Goal: Information Seeking & Learning: Learn about a topic

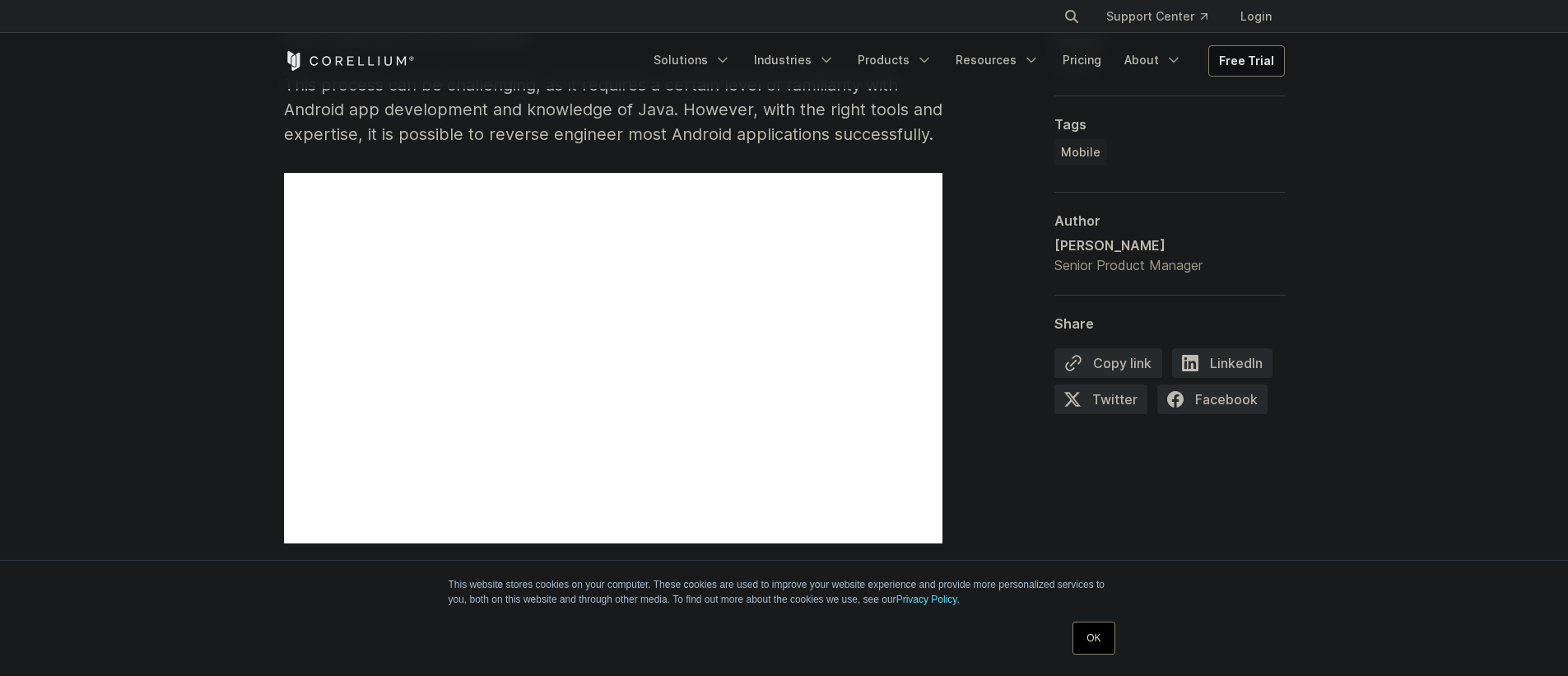
click at [1090, 647] on link "OK" at bounding box center [1093, 638] width 42 height 33
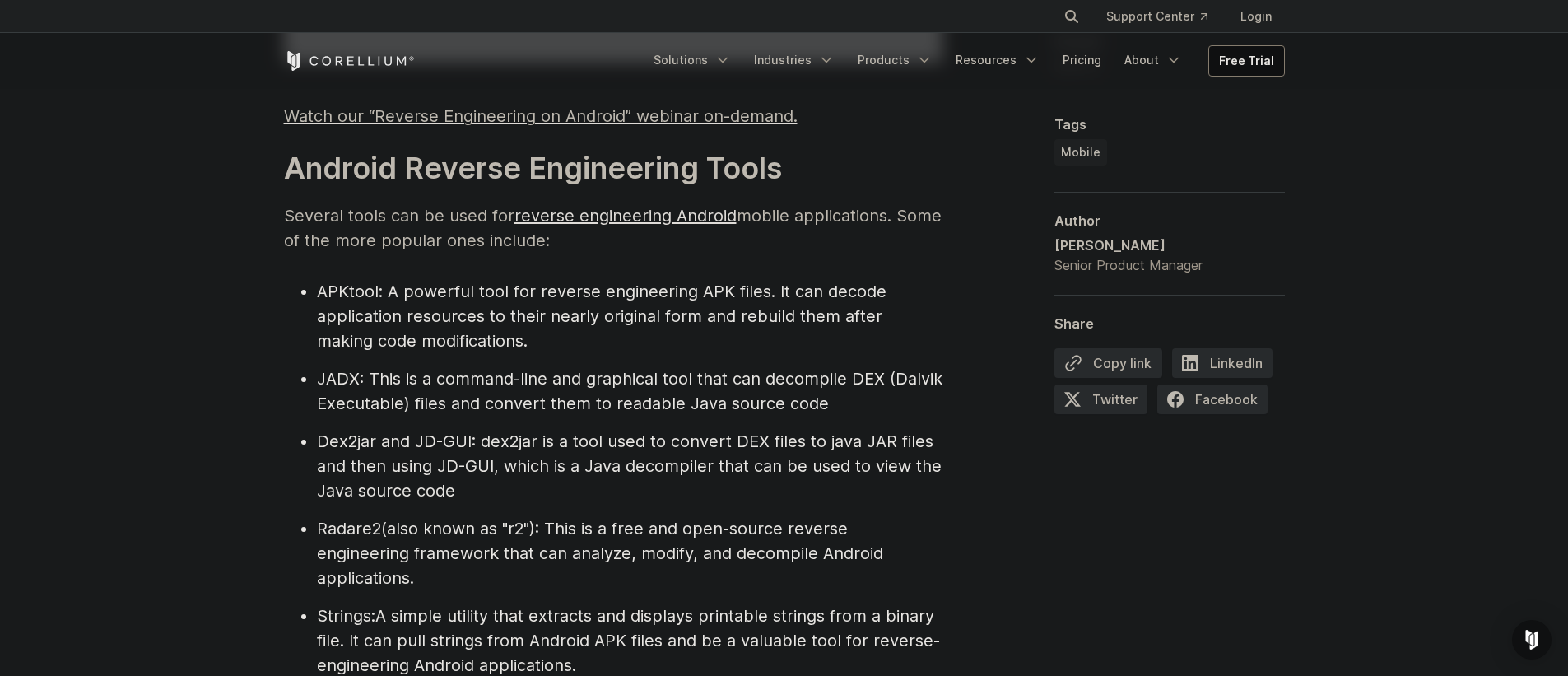
scroll to position [1661, 0]
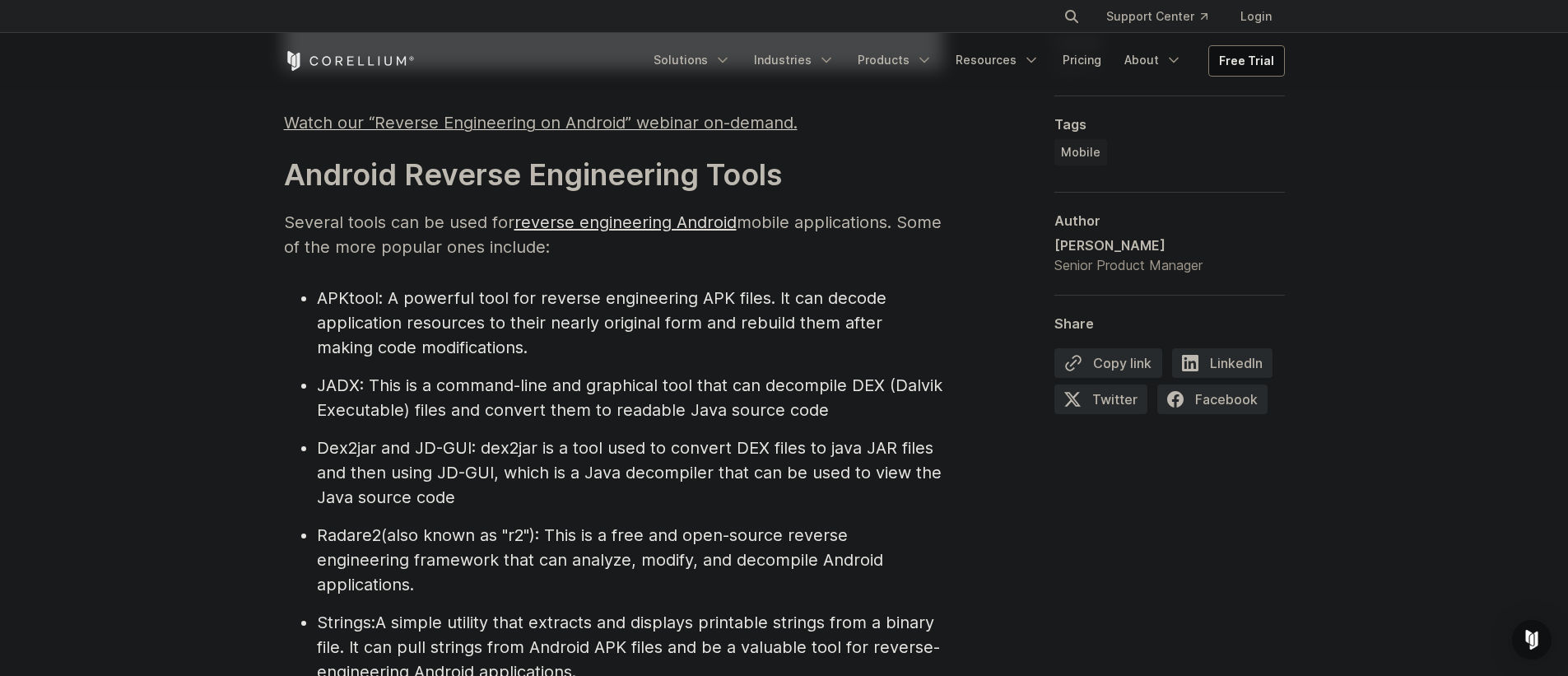
click at [378, 374] on li "JADX : This is a command-line and graphical tool that can decompile DEX (Dalvik…" at bounding box center [629, 397] width 626 height 49
drag, startPoint x: 378, startPoint y: 374, endPoint x: 531, endPoint y: 382, distance: 153.2
click at [527, 382] on li "JADX : This is a command-line and graphical tool that can decompile DEX (Dalvik…" at bounding box center [629, 397] width 626 height 49
click at [532, 382] on span ": This is a command-line and graphical tool that can decompile DEX (Dalvik Exec…" at bounding box center [629, 397] width 626 height 44
drag, startPoint x: 532, startPoint y: 382, endPoint x: 759, endPoint y: 387, distance: 227.1
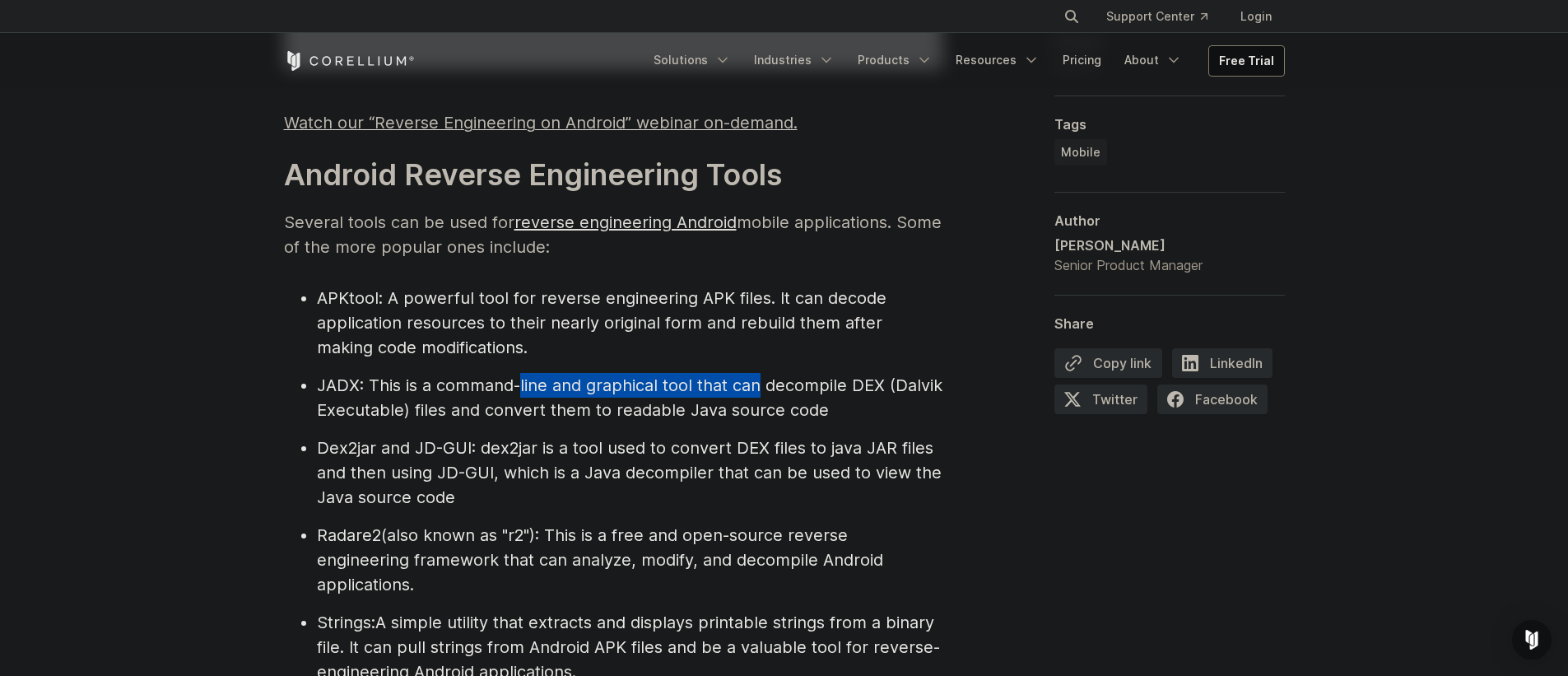
click at [759, 387] on span ": This is a command-line and graphical tool that can decompile DEX (Dalvik Exec…" at bounding box center [629, 397] width 626 height 44
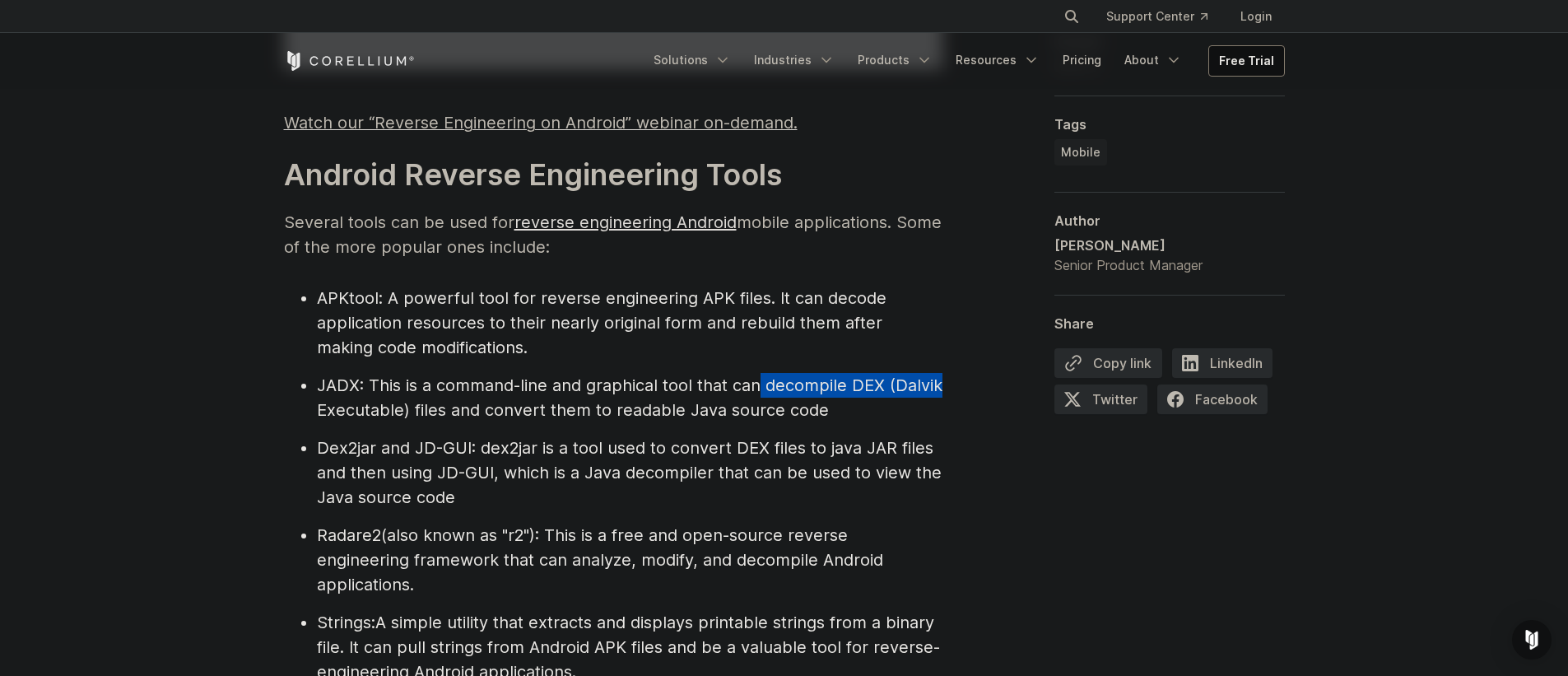
drag, startPoint x: 759, startPoint y: 387, endPoint x: 923, endPoint y: 384, distance: 164.0
click at [923, 384] on span ": This is a command-line and graphical tool that can decompile DEX (Dalvik Exec…" at bounding box center [629, 397] width 626 height 44
drag, startPoint x: 923, startPoint y: 384, endPoint x: 513, endPoint y: 396, distance: 410.2
click at [514, 396] on li "JADX : This is a command-line and graphical tool that can decompile DEX (Dalvik…" at bounding box center [629, 397] width 626 height 49
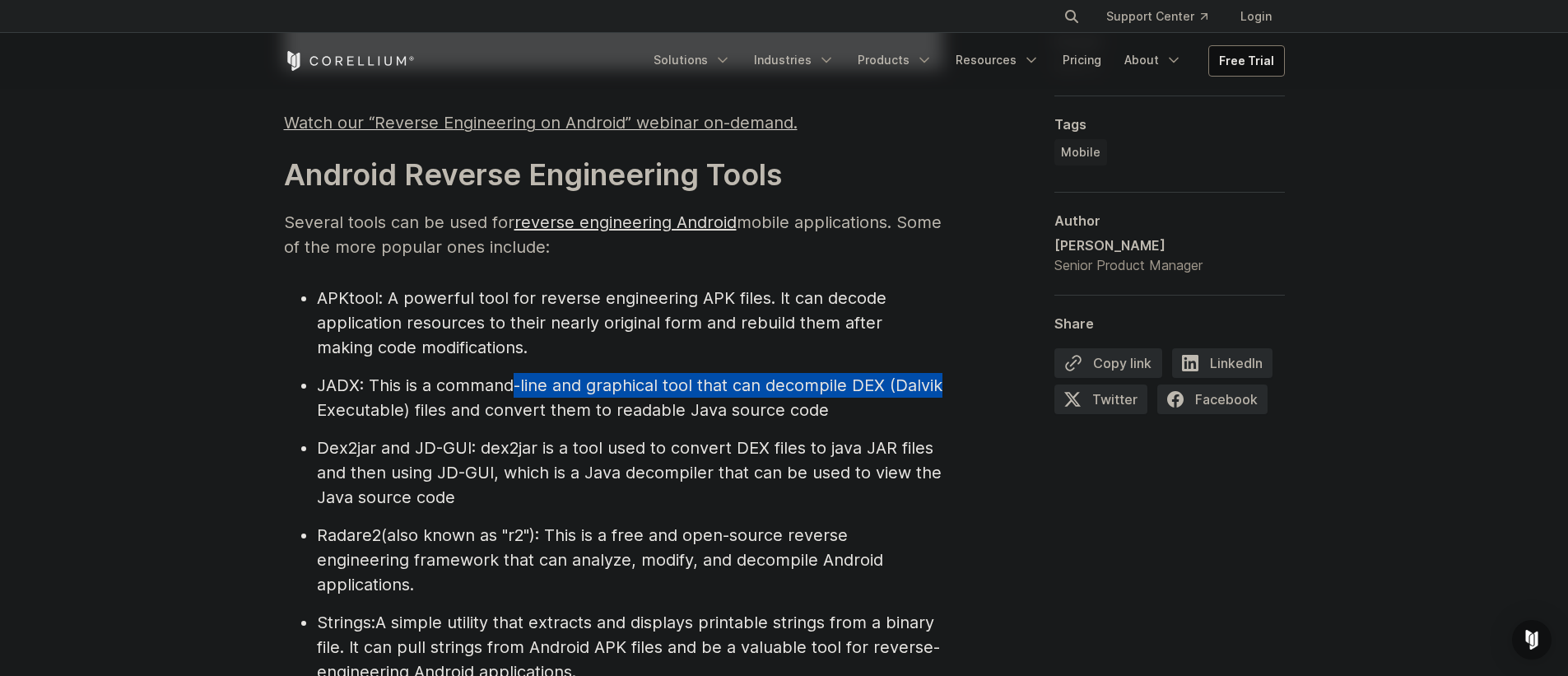
click at [513, 396] on li "JADX : This is a command-line and graphical tool that can decompile DEX (Dalvik…" at bounding box center [629, 397] width 626 height 49
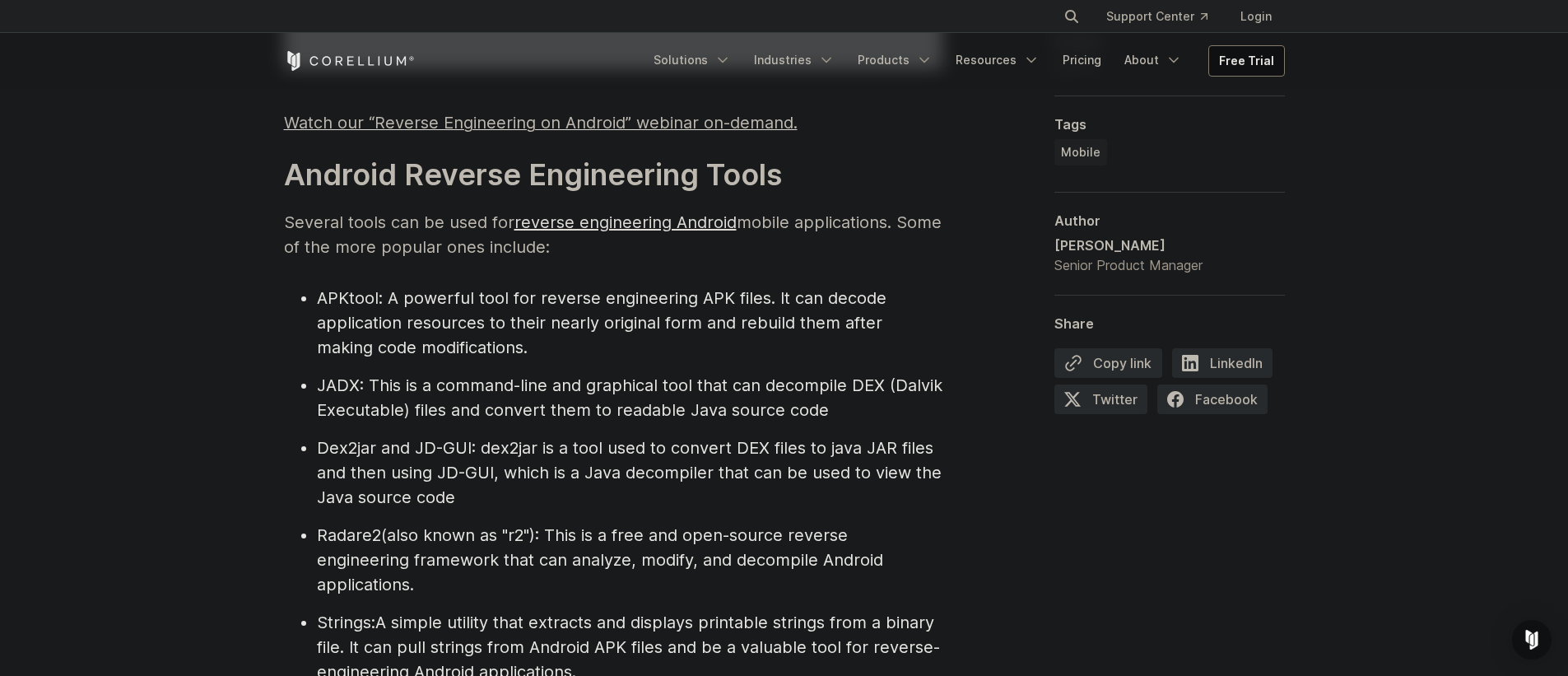
scroll to position [1897, 0]
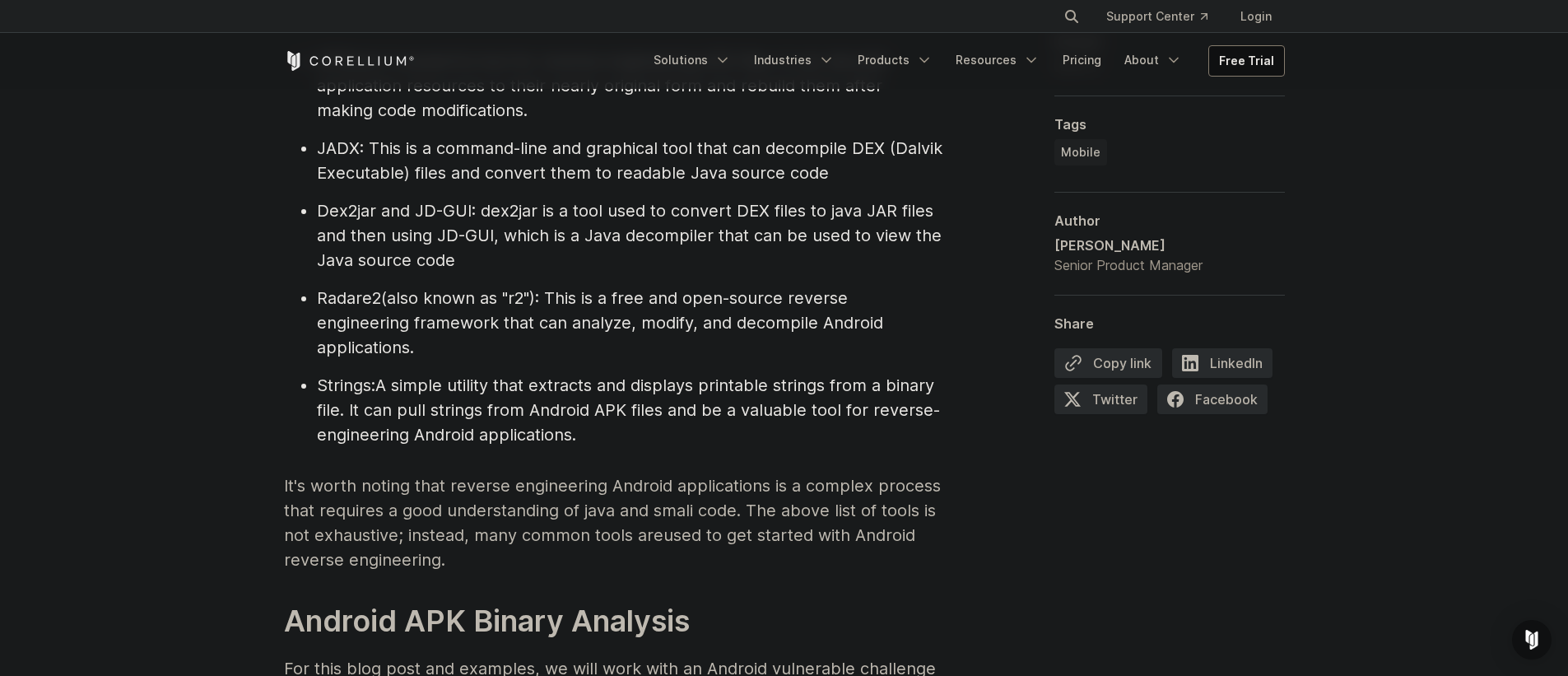
click at [408, 382] on span "A simple utility that extracts and displays printable strings from a binary fil…" at bounding box center [628, 410] width 623 height 69
drag, startPoint x: 408, startPoint y: 382, endPoint x: 547, endPoint y: 387, distance: 139.1
click at [547, 387] on span "A simple utility that extracts and displays printable strings from a binary fil…" at bounding box center [628, 410] width 623 height 69
click at [554, 387] on span "A simple utility that extracts and displays printable strings from a binary fil…" at bounding box center [628, 410] width 623 height 69
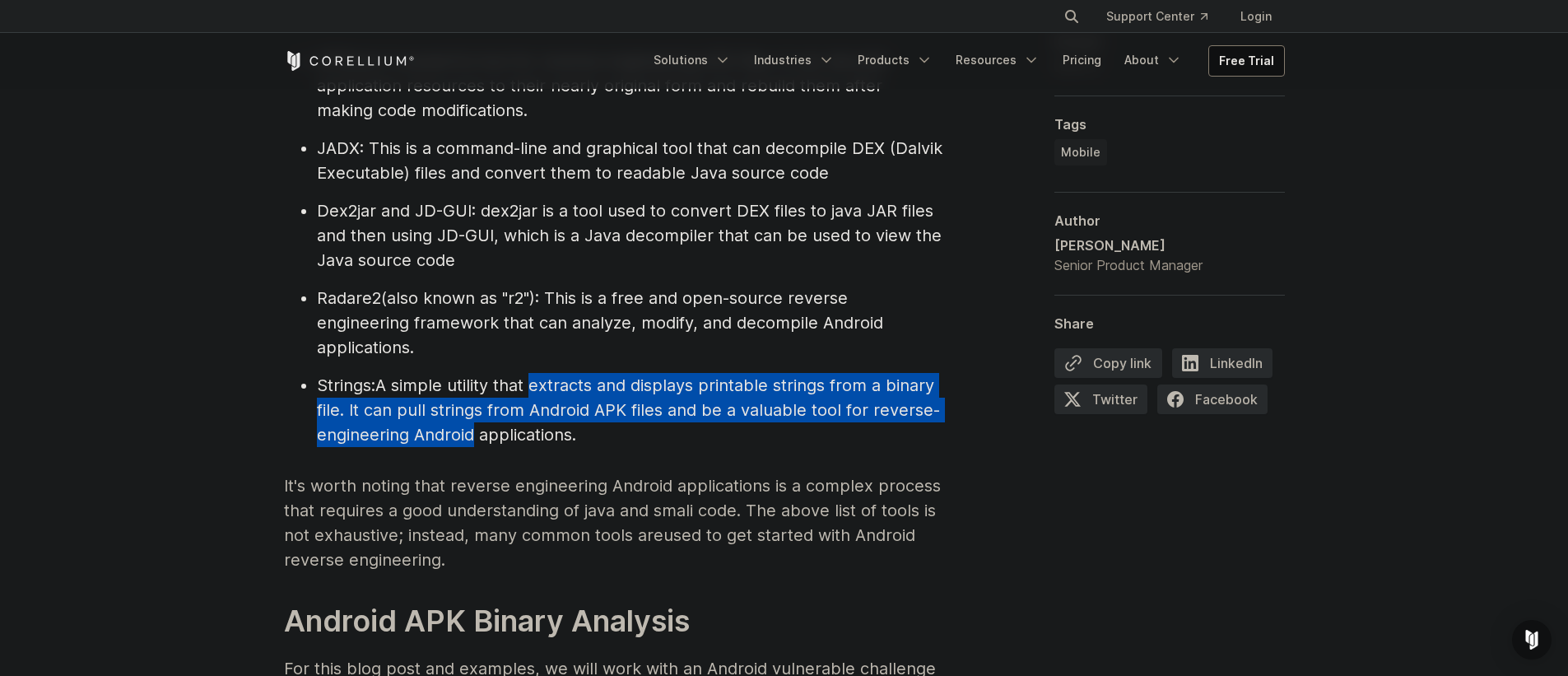
drag, startPoint x: 554, startPoint y: 387, endPoint x: 422, endPoint y: 423, distance: 136.8
click at [435, 423] on li "Strings: A simple utility that extracts and displays printable strings from a b…" at bounding box center [629, 410] width 626 height 74
click at [418, 423] on li "Strings: A simple utility that extracts and displays printable strings from a b…" at bounding box center [629, 410] width 626 height 74
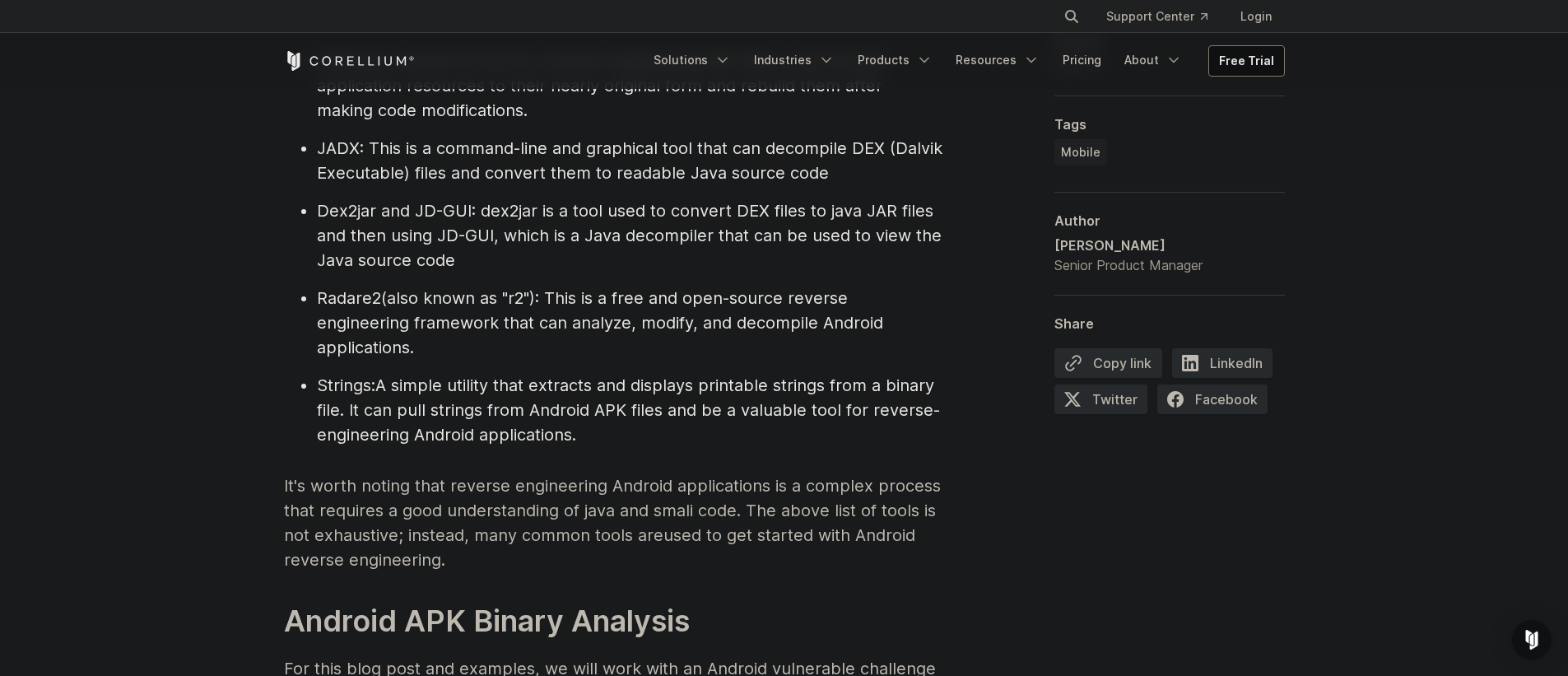
click at [351, 484] on p "It's worth noting that reverse engineering Android applications is a complex pr…" at bounding box center [613, 523] width 658 height 99
drag, startPoint x: 351, startPoint y: 484, endPoint x: 615, endPoint y: 486, distance: 264.0
click at [615, 486] on p "It's worth noting that reverse engineering Android applications is a complex pr…" at bounding box center [613, 523] width 658 height 99
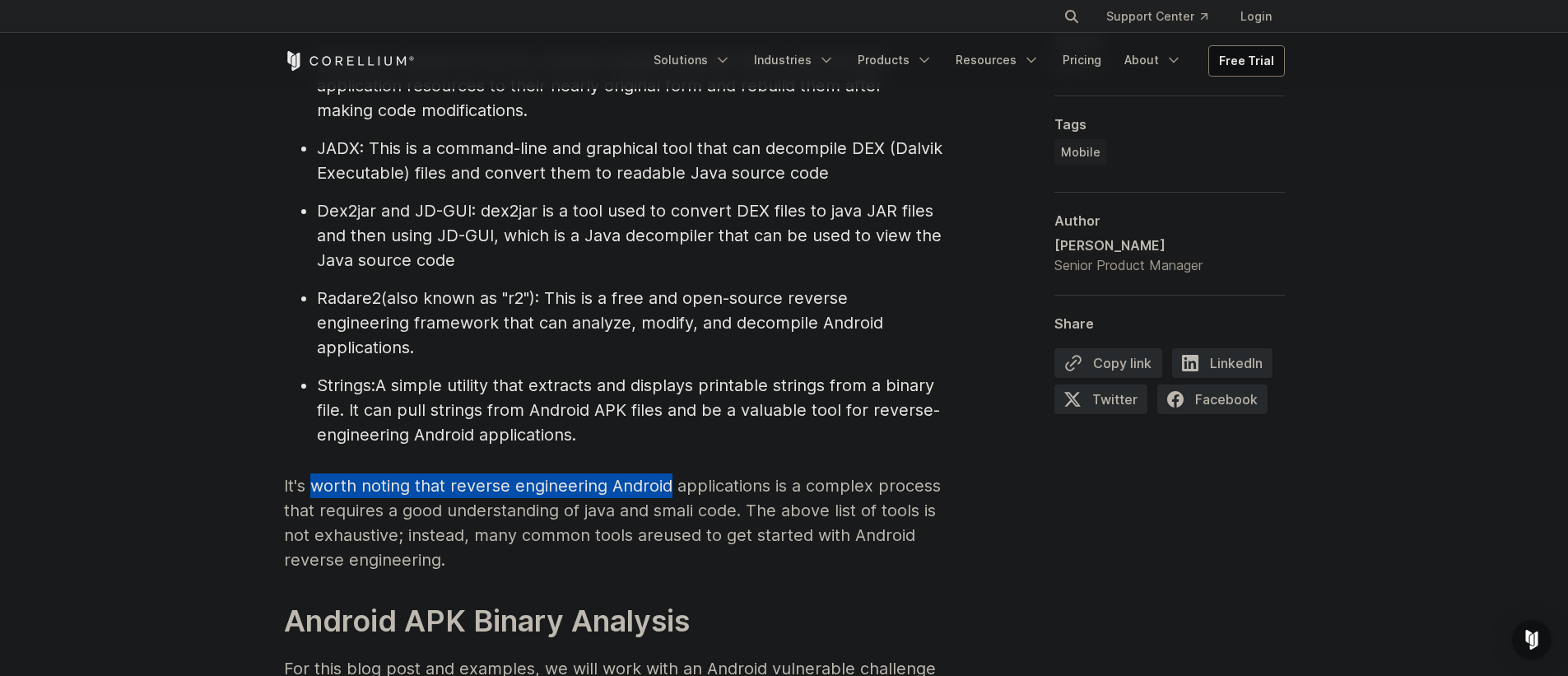
click at [617, 486] on p "It's worth noting that reverse engineering Android applications is a complex pr…" at bounding box center [613, 523] width 658 height 99
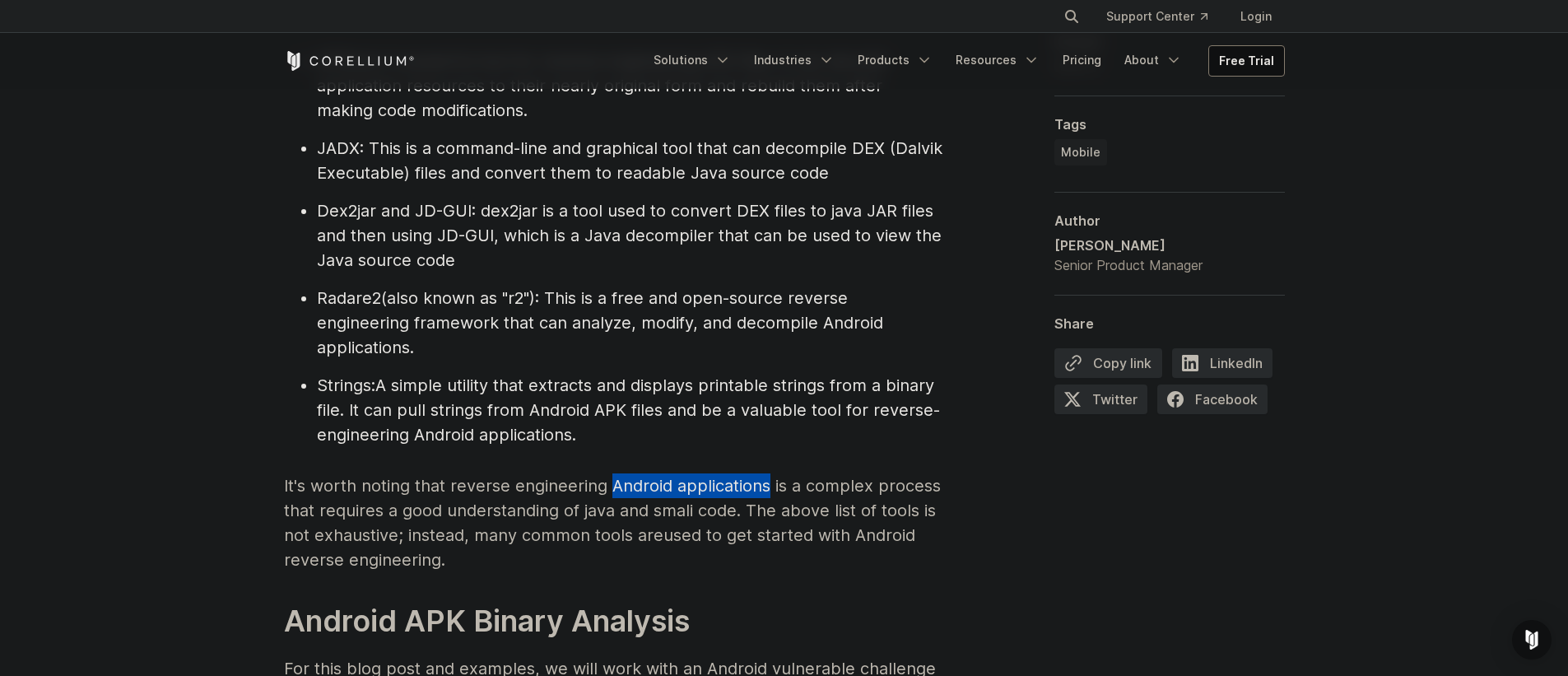
drag, startPoint x: 617, startPoint y: 486, endPoint x: 749, endPoint y: 489, distance: 132.0
click at [749, 489] on p "It's worth noting that reverse engineering Android applications is a complex pr…" at bounding box center [613, 523] width 658 height 99
click at [749, 488] on p "It's worth noting that reverse engineering Android applications is a complex pr…" at bounding box center [613, 523] width 658 height 99
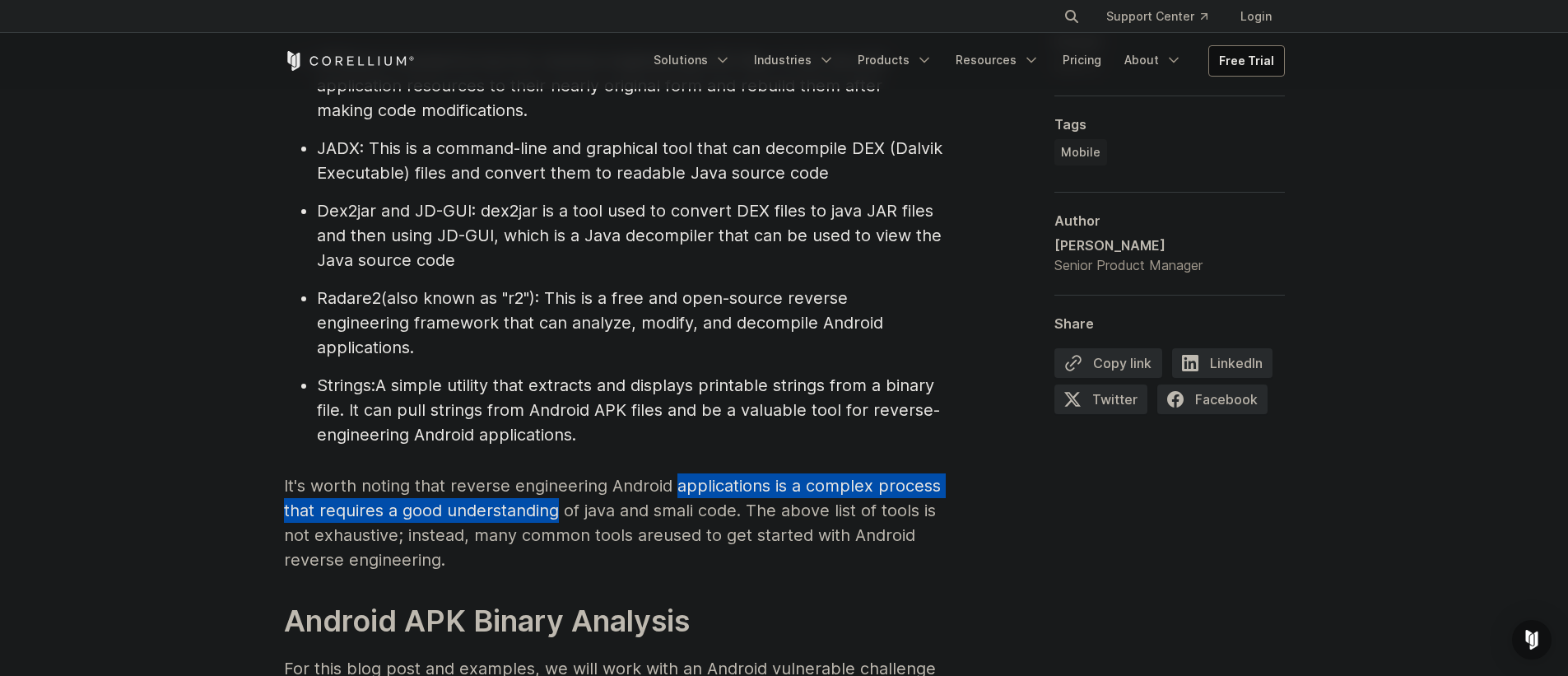
drag, startPoint x: 749, startPoint y: 488, endPoint x: 483, endPoint y: 500, distance: 266.3
click at [483, 500] on p "It's worth noting that reverse engineering Android applications is a complex pr…" at bounding box center [613, 523] width 658 height 99
click at [472, 500] on p "It's worth noting that reverse engineering Android applications is a complex pr…" at bounding box center [613, 523] width 658 height 99
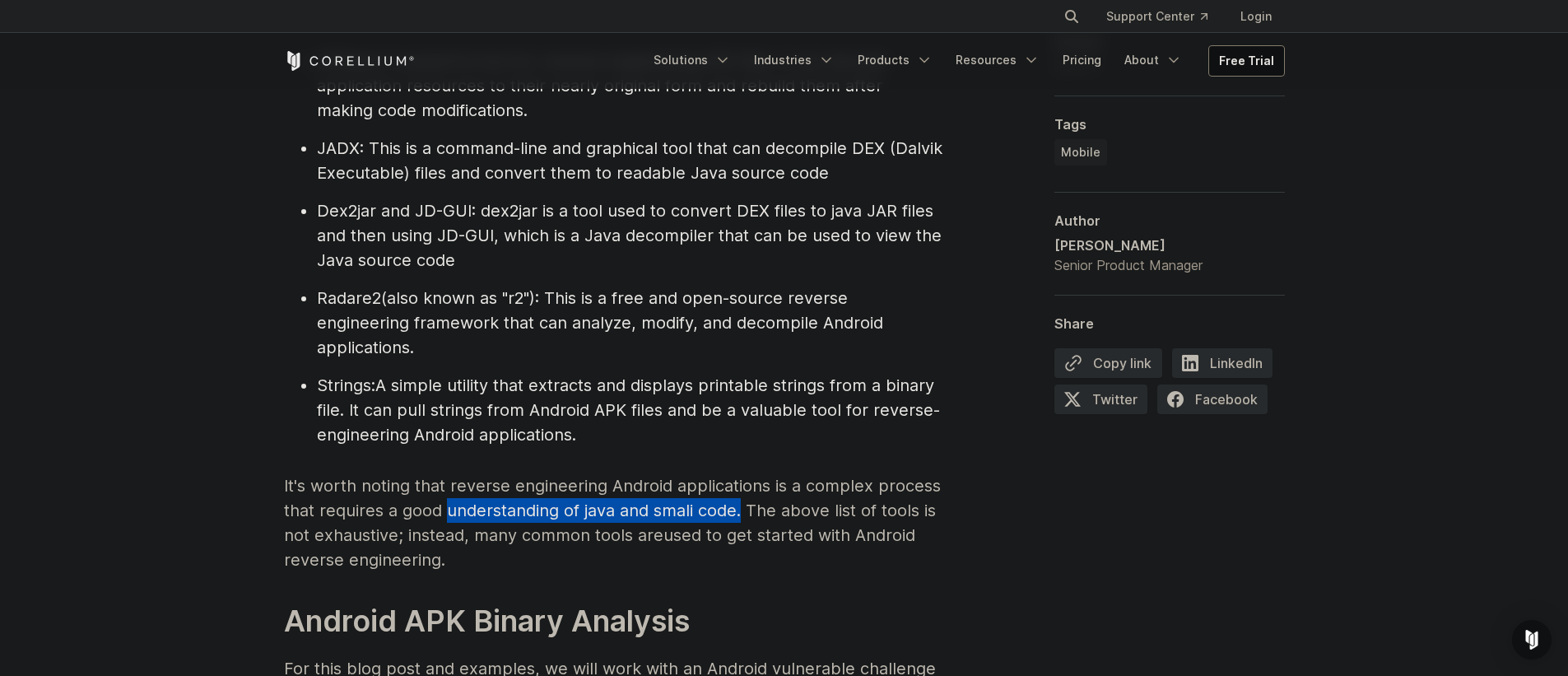
drag, startPoint x: 472, startPoint y: 500, endPoint x: 733, endPoint y: 515, distance: 261.4
click at [733, 515] on p "It's worth noting that reverse engineering Android applications is a complex pr…" at bounding box center [613, 523] width 658 height 99
click at [731, 516] on p "It's worth noting that reverse engineering Android applications is a complex pr…" at bounding box center [613, 523] width 658 height 99
click at [748, 513] on p "It's worth noting that reverse engineering Android applications is a complex pr…" at bounding box center [613, 523] width 658 height 99
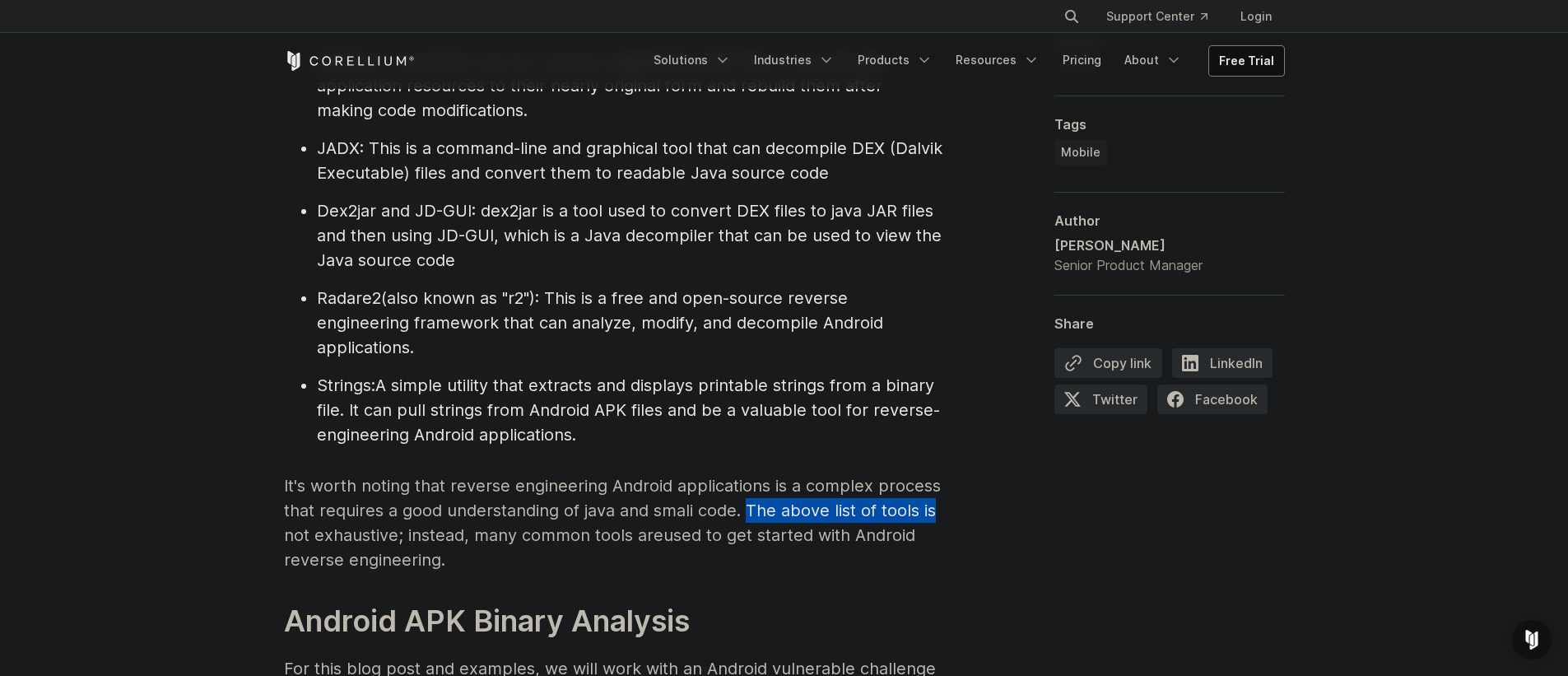
drag, startPoint x: 749, startPoint y: 513, endPoint x: 930, endPoint y: 521, distance: 181.2
click at [930, 521] on p "It's worth noting that reverse engineering Android applications is a complex pr…" at bounding box center [613, 523] width 658 height 99
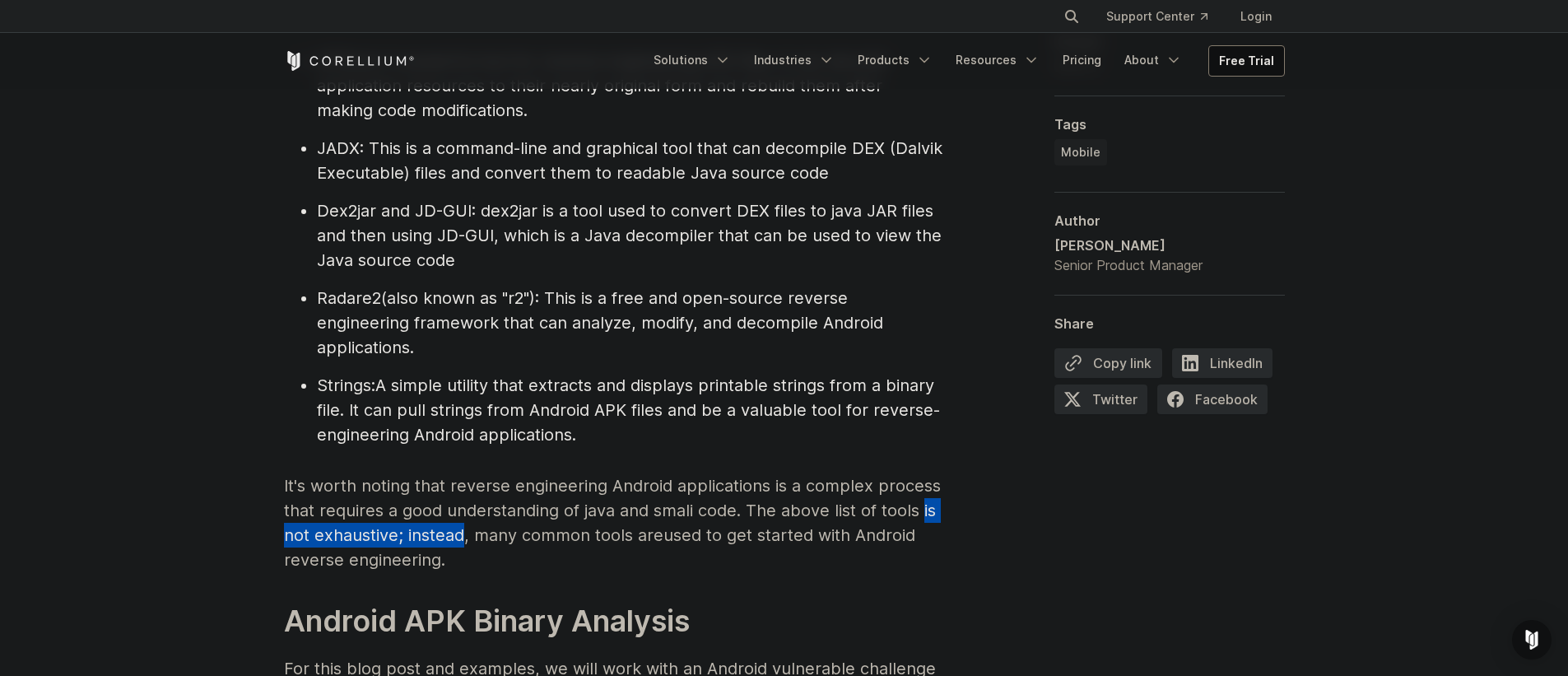
drag, startPoint x: 930, startPoint y: 521, endPoint x: 405, endPoint y: 529, distance: 525.1
click at [405, 529] on p "It's worth noting that reverse engineering Android applications is a complex pr…" at bounding box center [613, 523] width 658 height 99
click at [421, 530] on span "; instead, many common tools are" at bounding box center [531, 535] width 265 height 20
drag, startPoint x: 421, startPoint y: 530, endPoint x: 342, endPoint y: 536, distance: 79.2
click at [342, 536] on p "It's worth noting that reverse engineering Android applications is a complex pr…" at bounding box center [613, 523] width 658 height 99
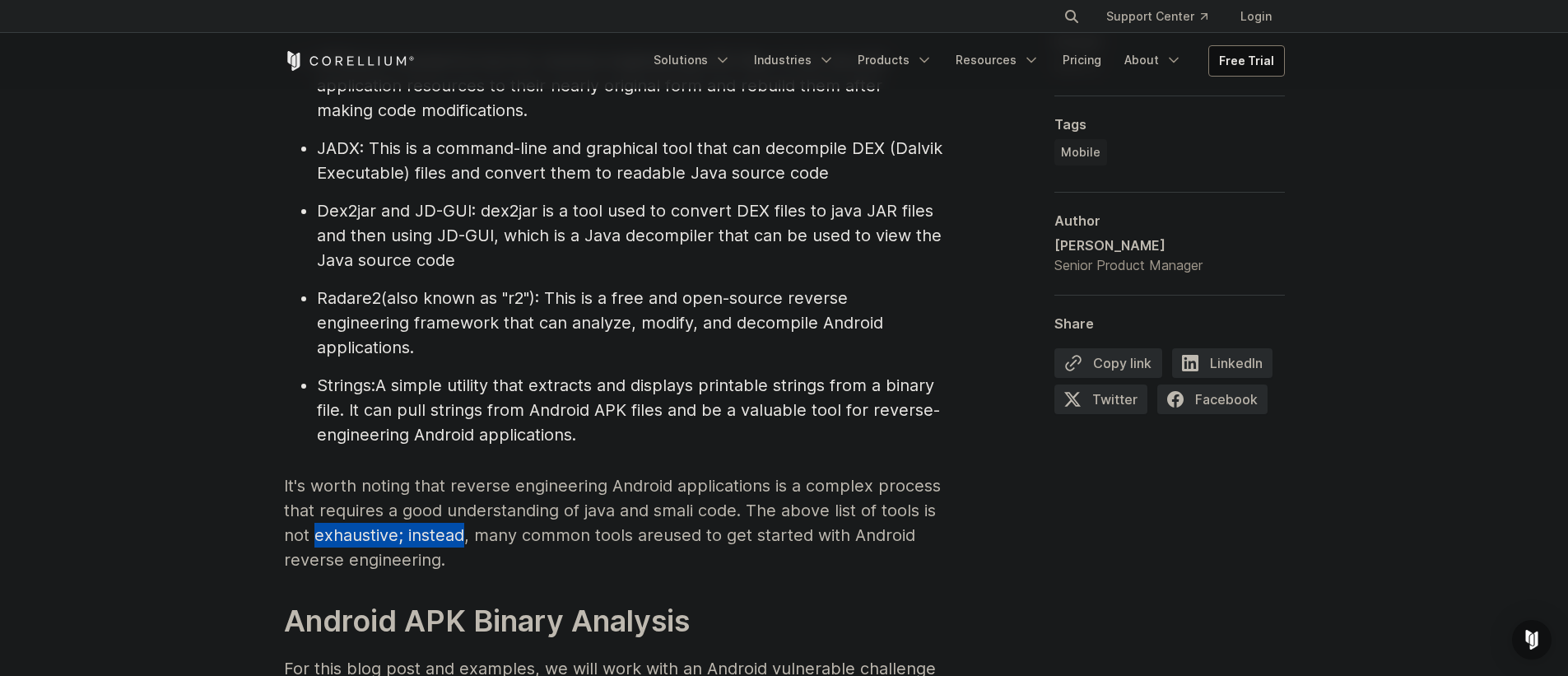
click at [433, 534] on span "; instead, many common tools are" at bounding box center [531, 535] width 265 height 20
drag, startPoint x: 433, startPoint y: 534, endPoint x: 668, endPoint y: 543, distance: 235.2
click at [668, 543] on span "; instead, many common tools are u" at bounding box center [535, 535] width 275 height 20
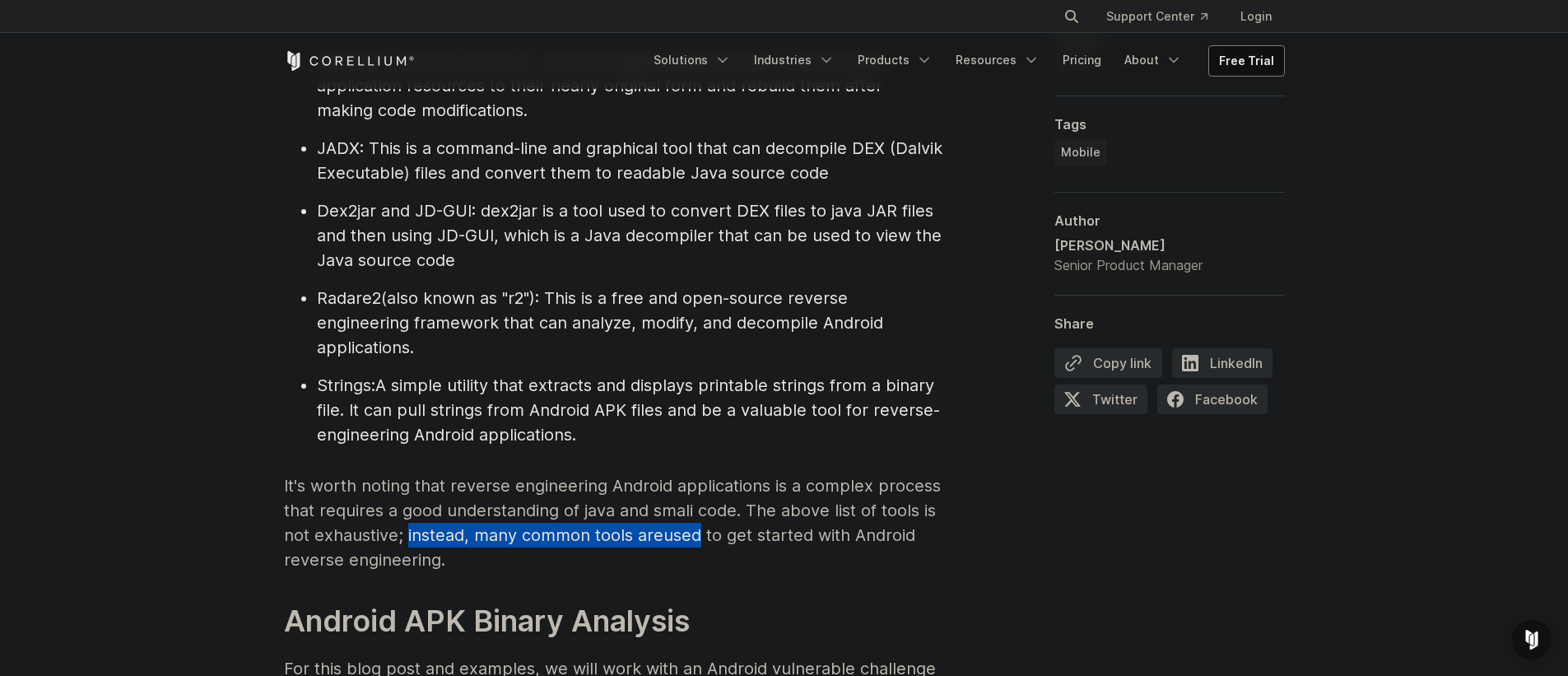
click at [676, 540] on p "It's worth noting that reverse engineering Android applications is a complex pr…" at bounding box center [613, 523] width 658 height 99
click at [441, 380] on span "A simple utility that extracts and displays printable strings from a binary fil…" at bounding box center [628, 410] width 623 height 69
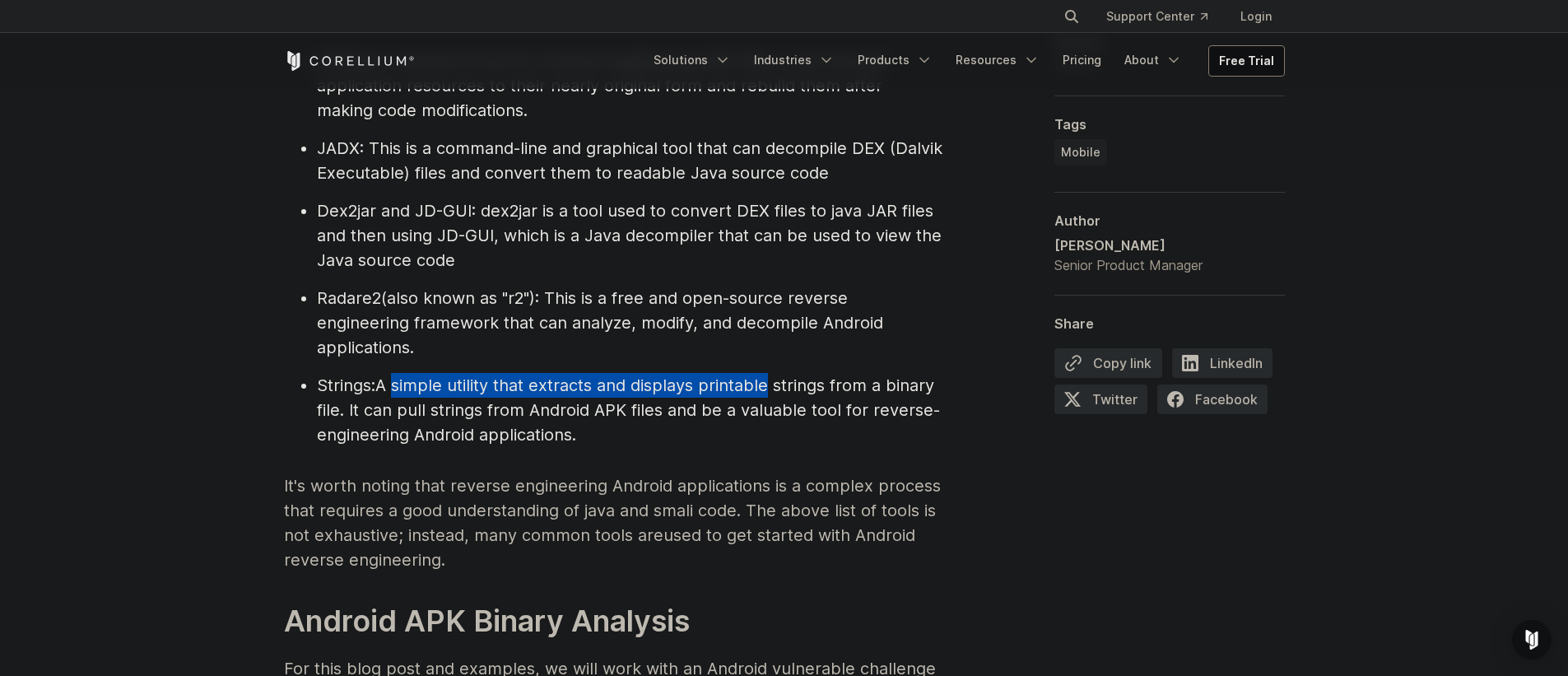
drag, startPoint x: 441, startPoint y: 380, endPoint x: 771, endPoint y: 383, distance: 330.0
click at [771, 383] on span "A simple utility that extracts and displays printable strings from a binary fil…" at bounding box center [628, 410] width 623 height 69
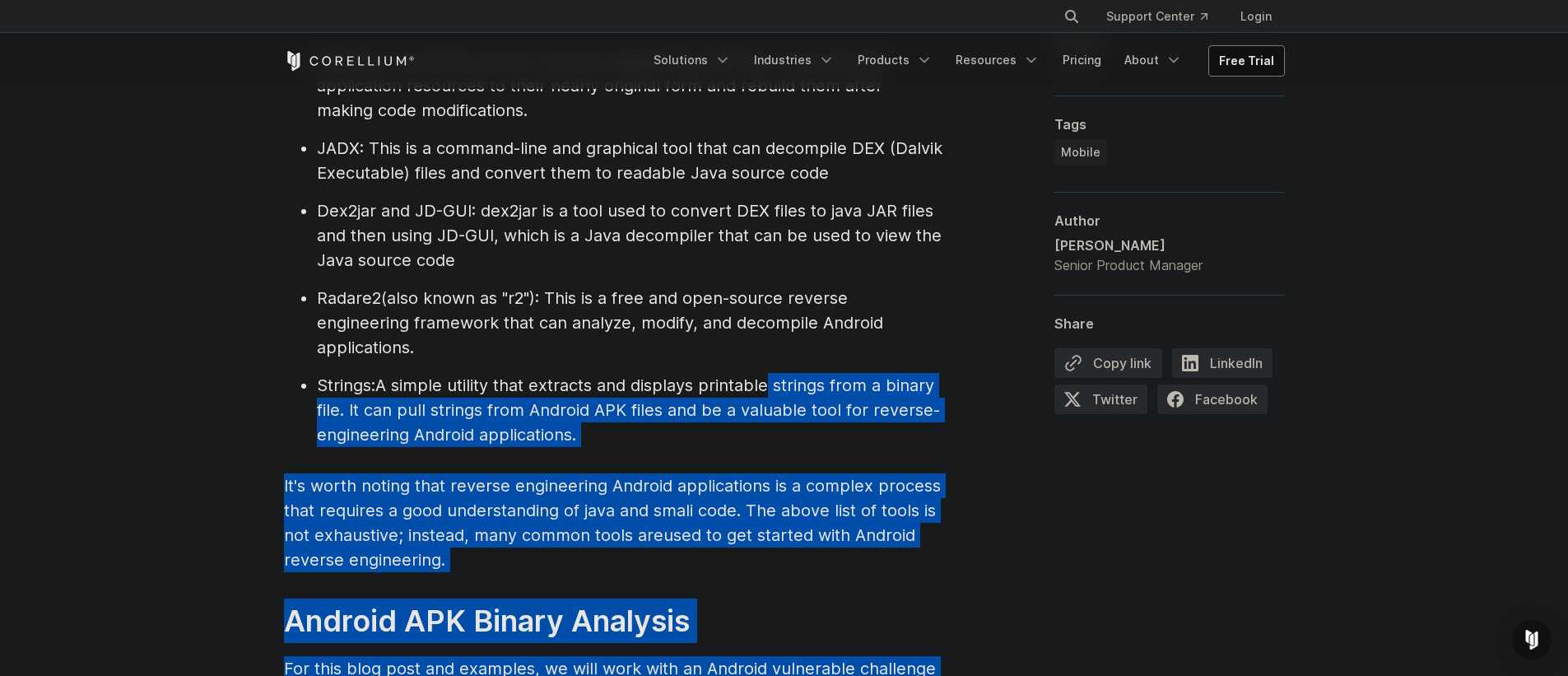
drag, startPoint x: 771, startPoint y: 383, endPoint x: 959, endPoint y: 388, distance: 188.1
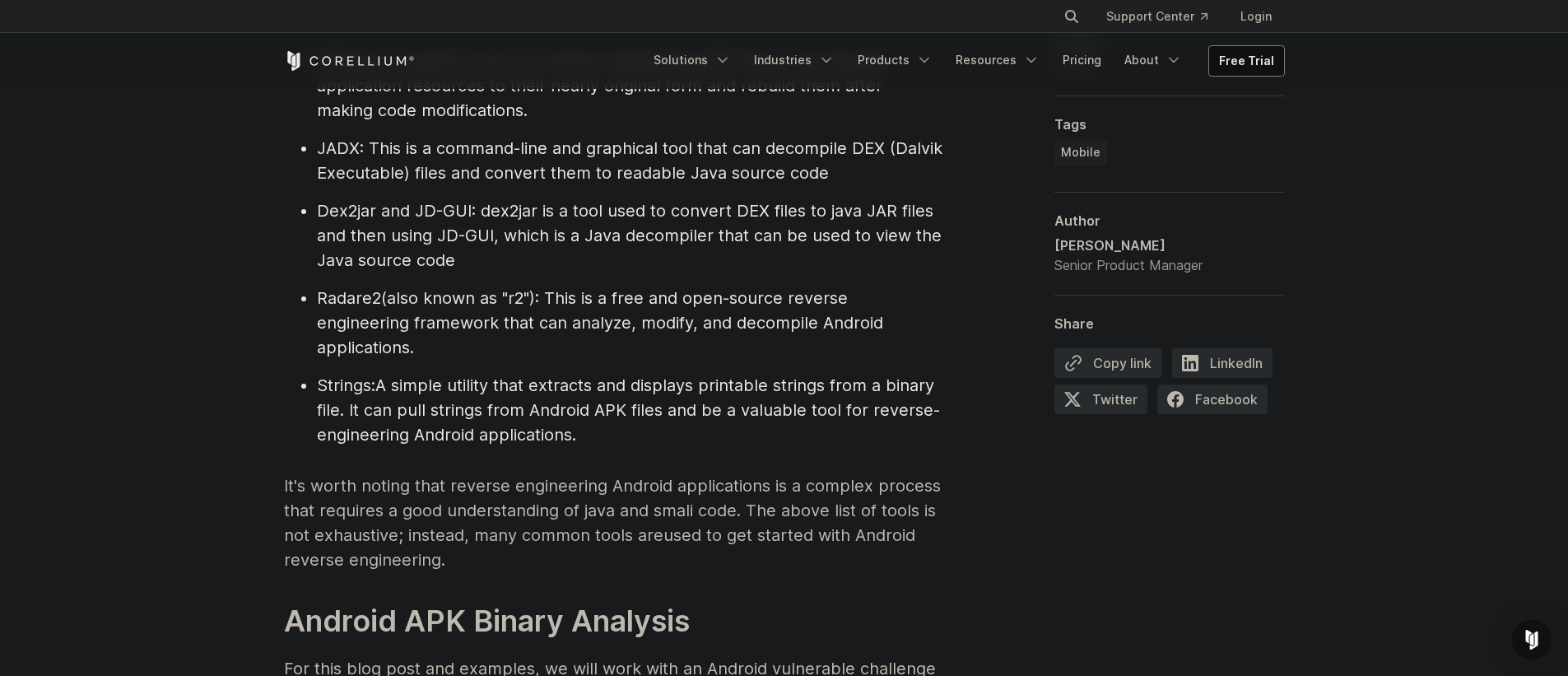
click at [419, 405] on span "A simple utility that extracts and displays printable strings from a binary fil…" at bounding box center [628, 410] width 623 height 69
drag, startPoint x: 419, startPoint y: 405, endPoint x: 654, endPoint y: 410, distance: 235.1
click at [654, 410] on span "A simple utility that extracts and displays printable strings from a binary fil…" at bounding box center [628, 410] width 623 height 69
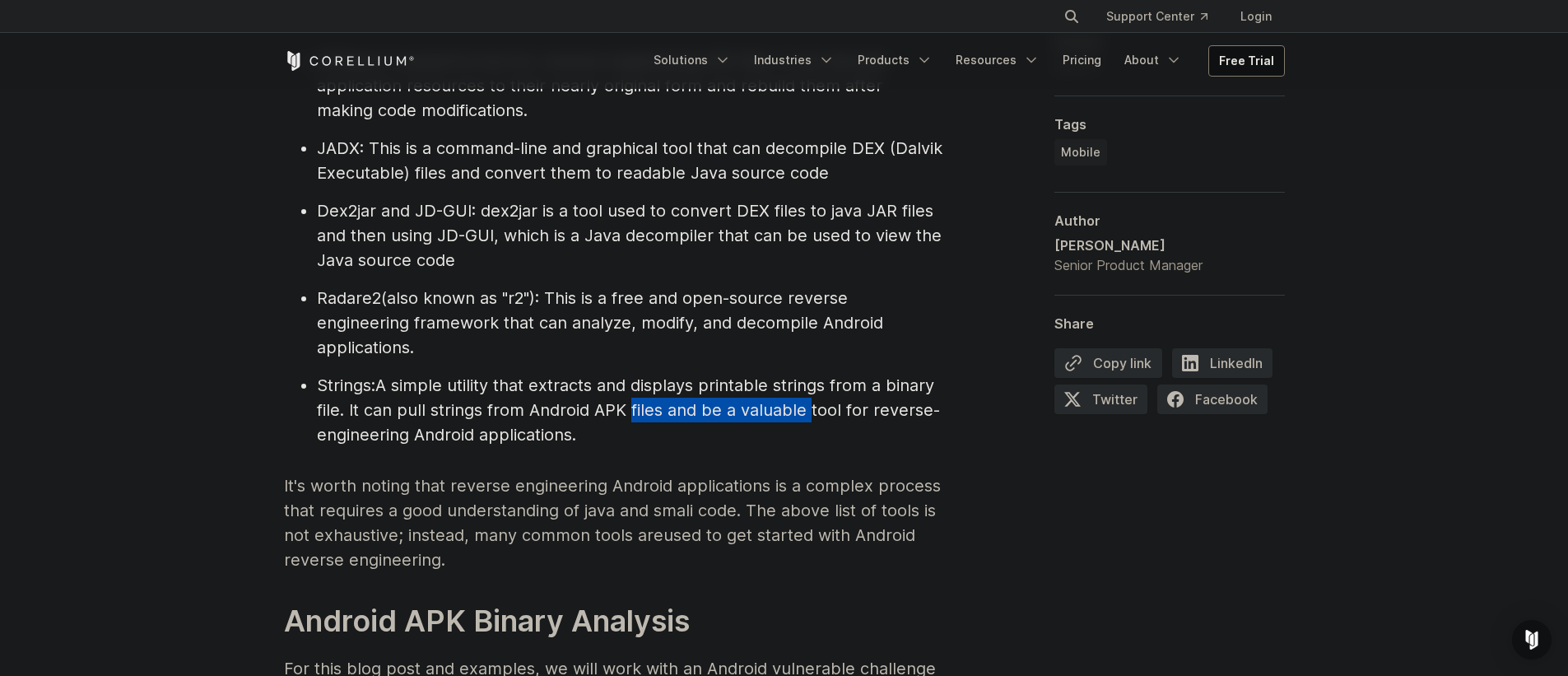
drag, startPoint x: 654, startPoint y: 410, endPoint x: 803, endPoint y: 419, distance: 149.3
click at [803, 419] on span "A simple utility that extracts and displays printable strings from a binary fil…" at bounding box center [628, 410] width 623 height 69
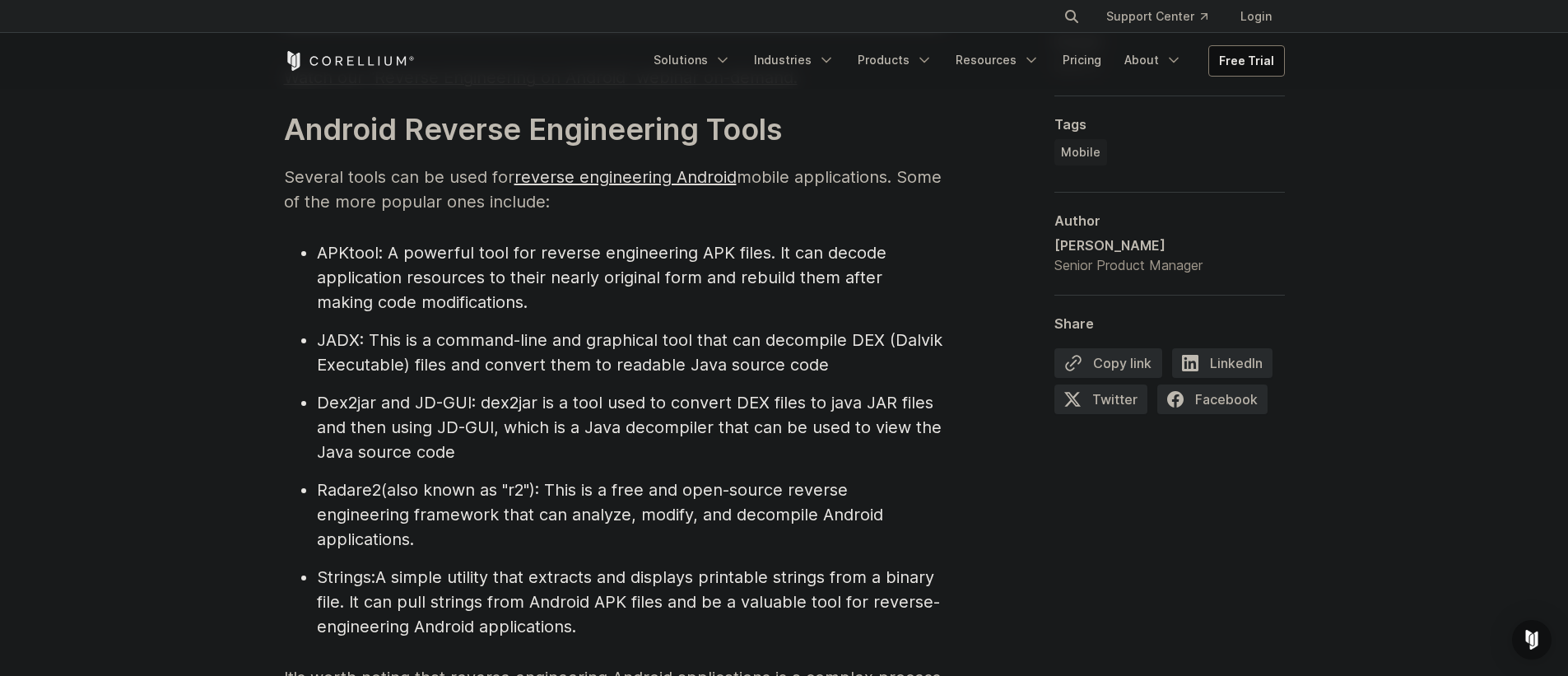
scroll to position [1661, 0]
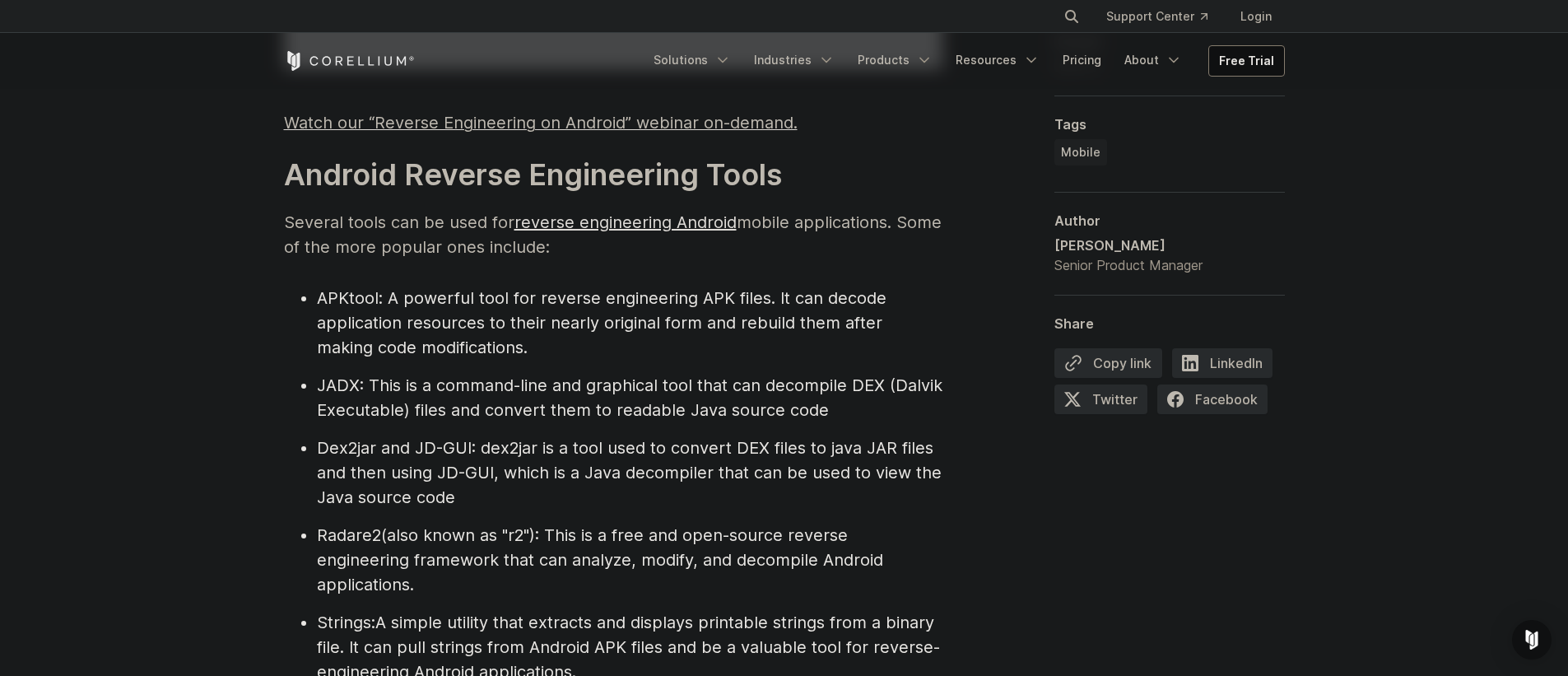
click at [459, 387] on span ": This is a command-line and graphical tool that can decompile DEX (Dalvik Exec…" at bounding box center [629, 397] width 626 height 44
drag, startPoint x: 459, startPoint y: 387, endPoint x: 570, endPoint y: 385, distance: 111.0
click at [570, 385] on span ": This is a command-line and graphical tool that can decompile DEX (Dalvik Exec…" at bounding box center [629, 397] width 626 height 44
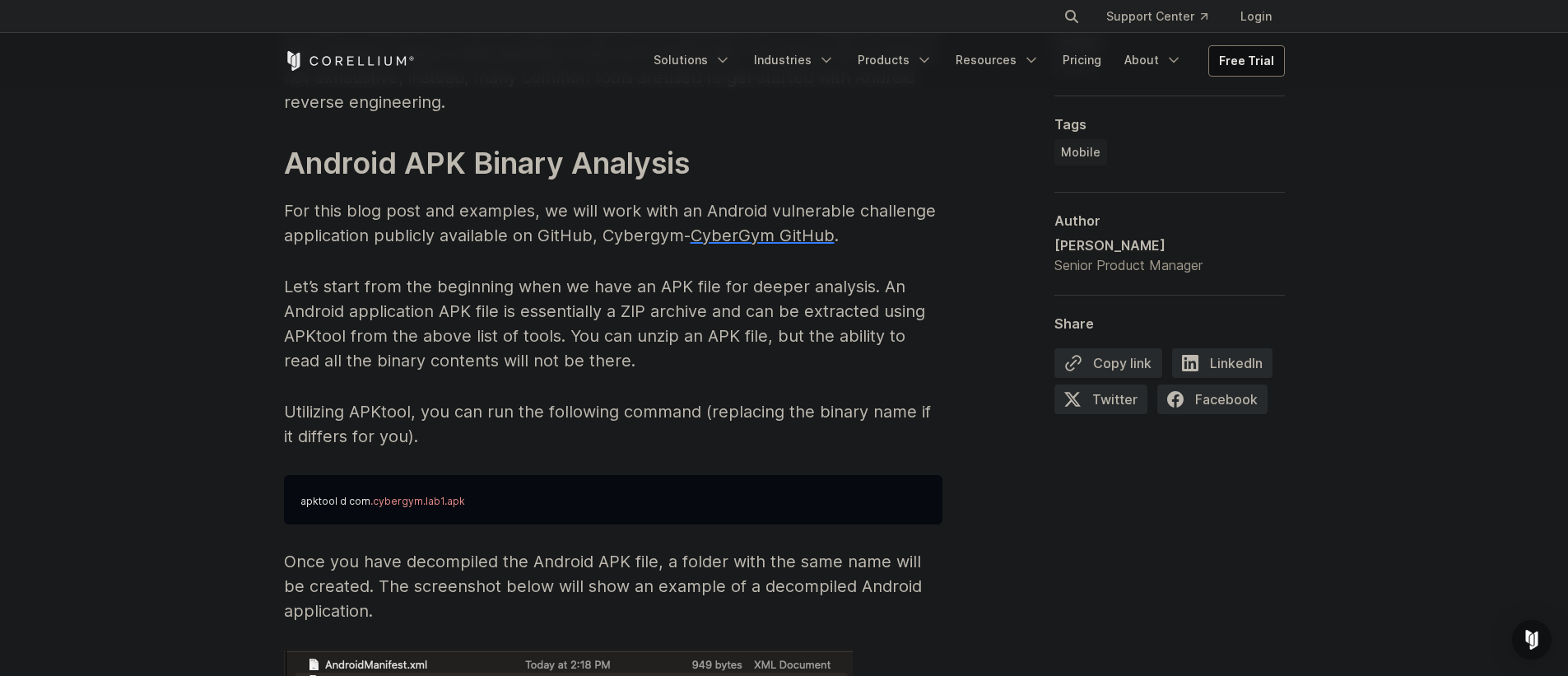
scroll to position [2372, 0]
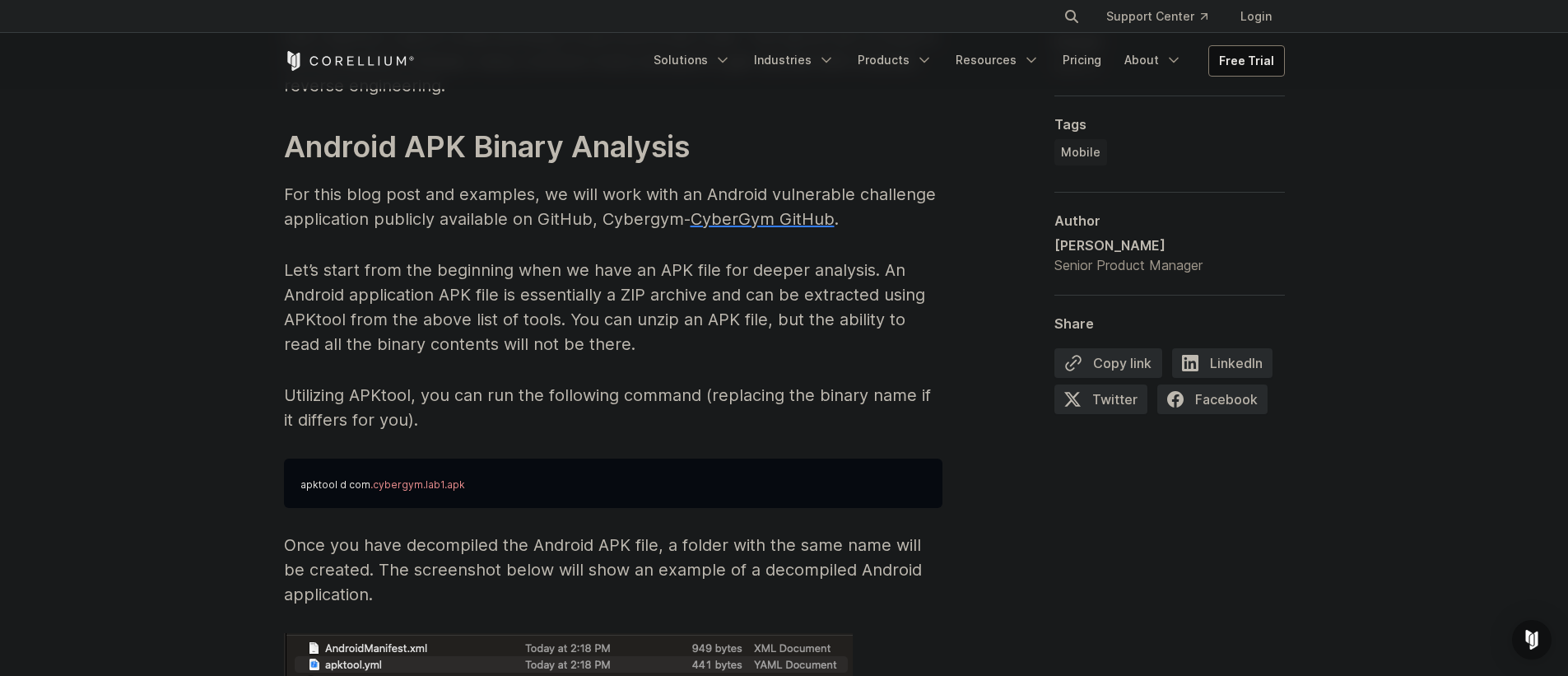
click at [399, 397] on p "Utilizing APKtool, you can run the following command (replacing the binary name…" at bounding box center [613, 407] width 658 height 49
drag, startPoint x: 399, startPoint y: 397, endPoint x: 539, endPoint y: 396, distance: 140.0
click at [537, 397] on p "Utilizing APKtool, you can run the following command (replacing the binary name…" at bounding box center [613, 407] width 658 height 49
click at [541, 395] on p "Utilizing APKtool, you can run the following command (replacing the binary name…" at bounding box center [613, 407] width 658 height 49
drag, startPoint x: 541, startPoint y: 395, endPoint x: 628, endPoint y: 400, distance: 87.1
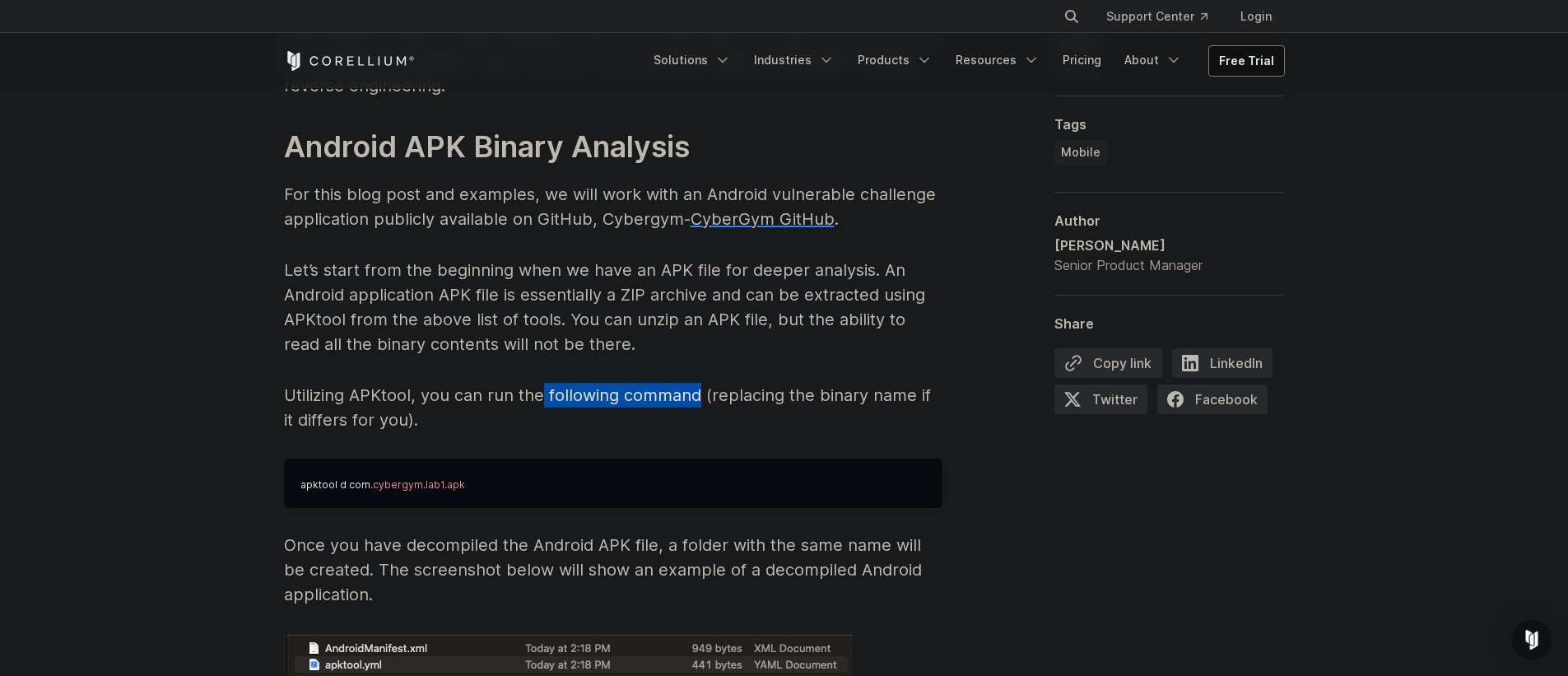
click at [628, 400] on p "Utilizing APKtool, you can run the following command (replacing the binary name…" at bounding box center [613, 407] width 658 height 49
click at [628, 400] on p "Utilizing APKtool, you can run the following command (replacing the binary name…" at bounding box center [613, 407] width 658 height 49
click at [477, 268] on p "Let’s start from the beginning when we have an APK file for deeper analysis. An…" at bounding box center [613, 307] width 658 height 99
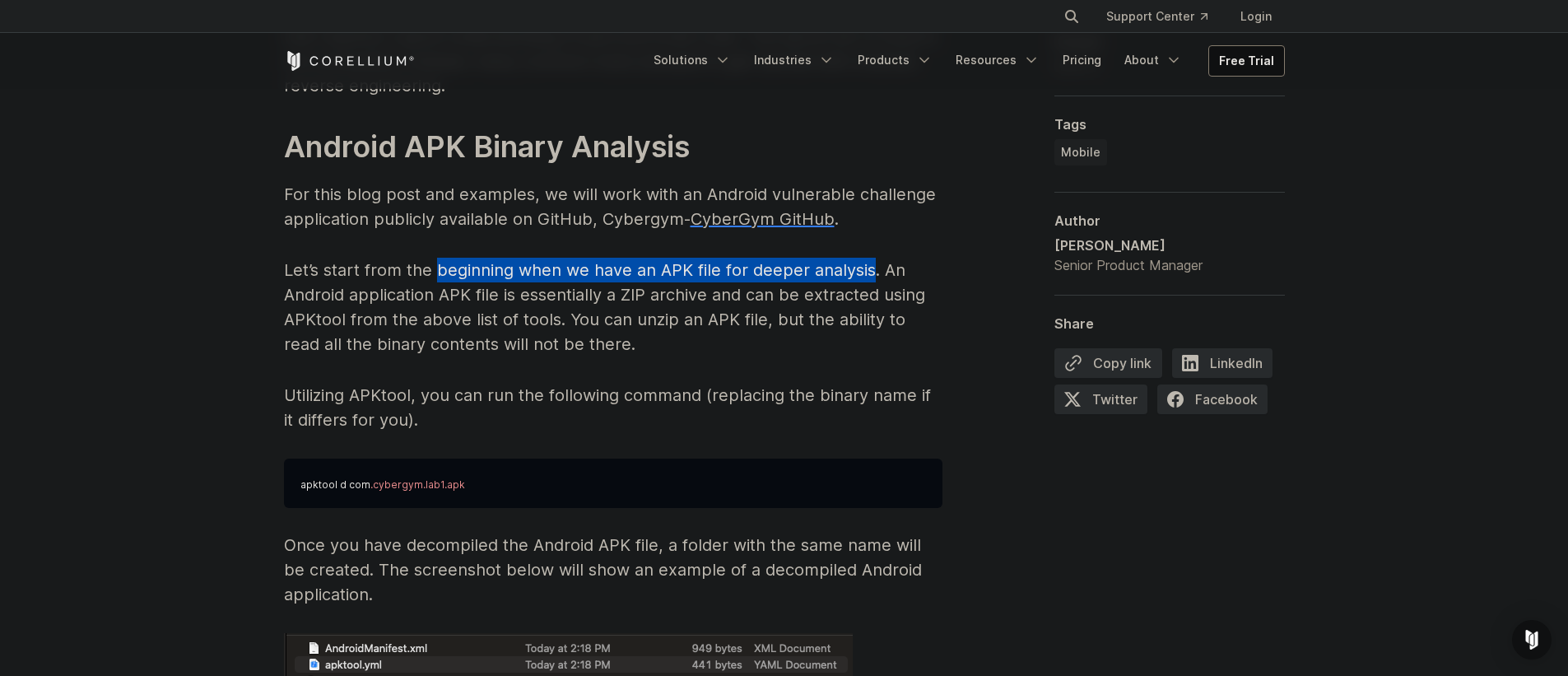
drag, startPoint x: 477, startPoint y: 268, endPoint x: 862, endPoint y: 271, distance: 385.0
click at [862, 271] on p "Let’s start from the beginning when we have an APK file for deeper analysis. An…" at bounding box center [613, 307] width 658 height 99
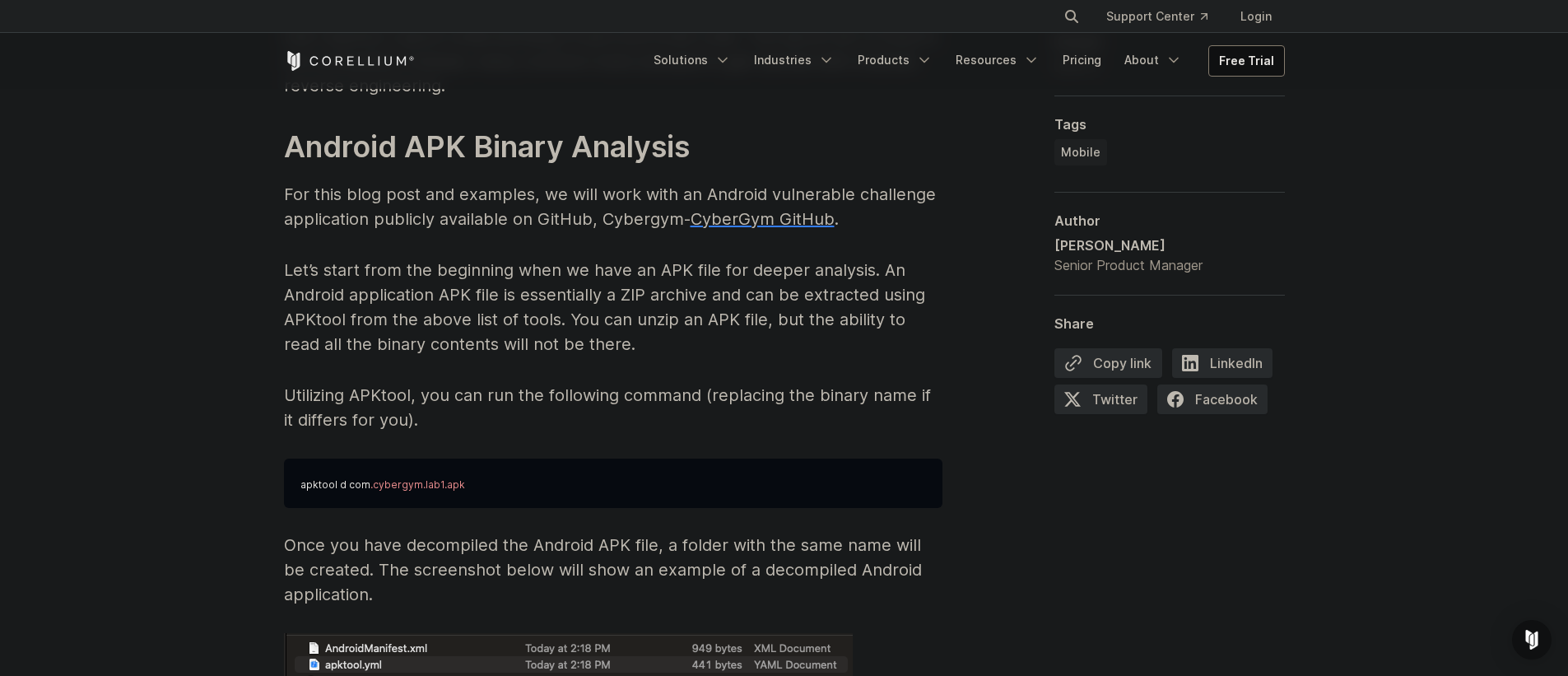
click at [365, 298] on p "Let’s start from the beginning when we have an APK file for deeper analysis. An…" at bounding box center [613, 307] width 658 height 99
drag, startPoint x: 365, startPoint y: 298, endPoint x: 592, endPoint y: 299, distance: 227.0
click at [592, 299] on p "Let’s start from the beginning when we have an APK file for deeper analysis. An…" at bounding box center [613, 307] width 658 height 99
drag, startPoint x: 592, startPoint y: 299, endPoint x: 696, endPoint y: 300, distance: 104.0
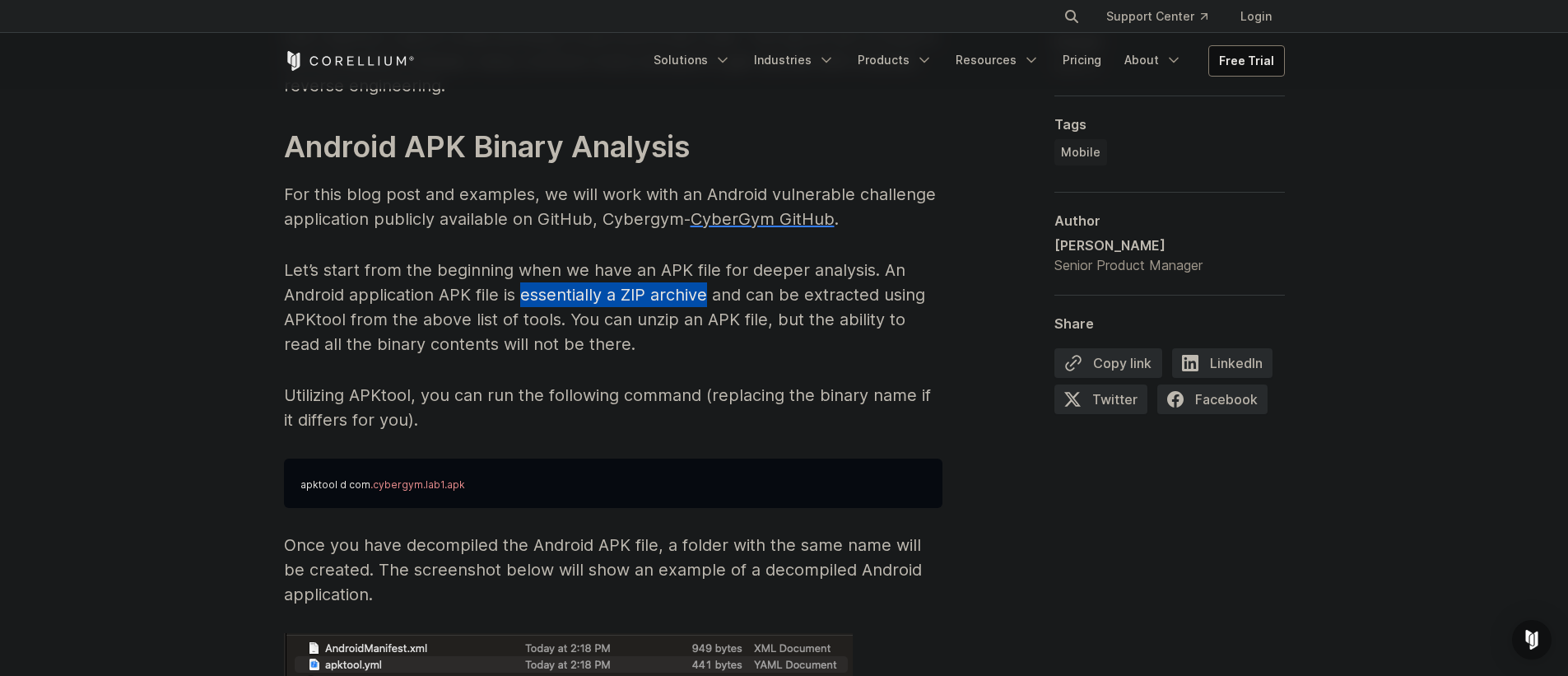
click at [696, 300] on p "Let’s start from the beginning when we have an APK file for deeper analysis. An…" at bounding box center [613, 307] width 658 height 99
click at [330, 316] on p "Let’s start from the beginning when we have an APK file for deeper analysis. An…" at bounding box center [613, 307] width 658 height 99
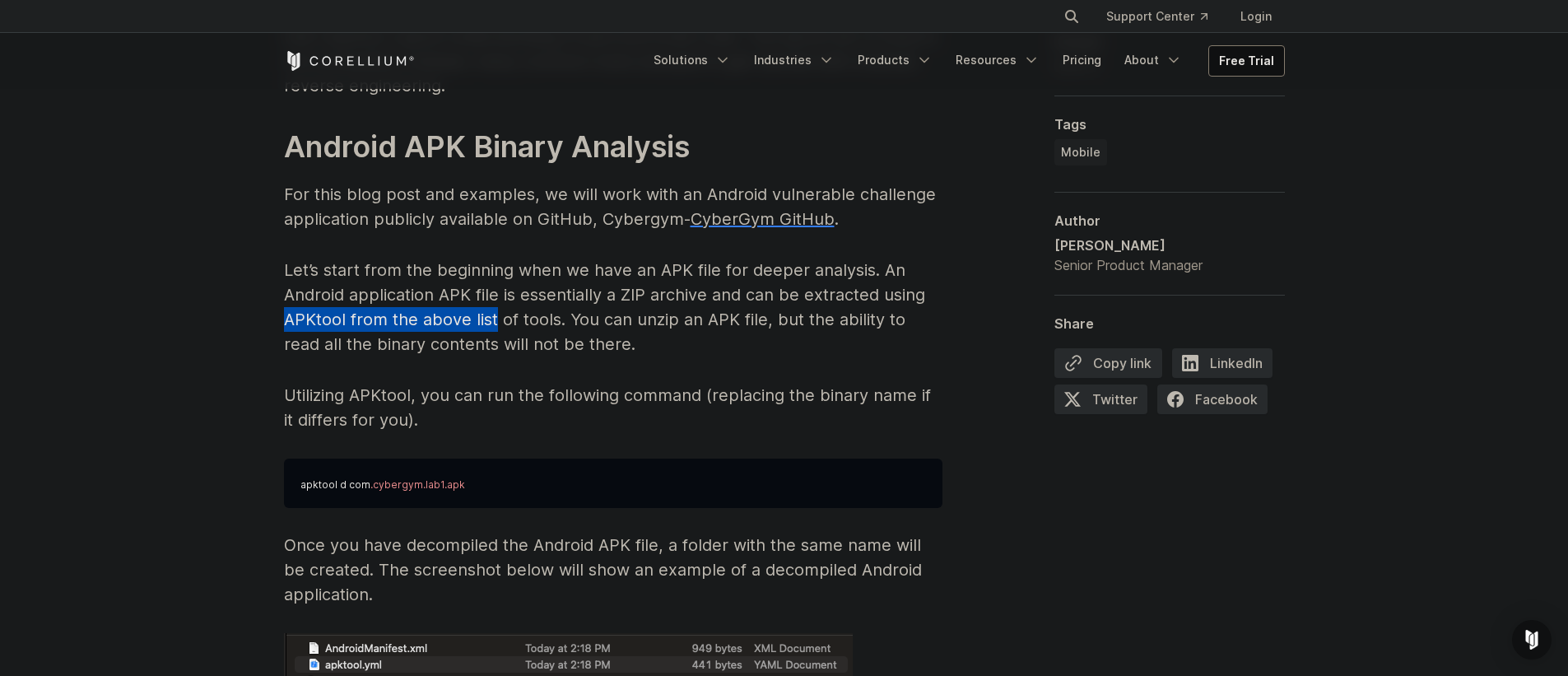
drag, startPoint x: 330, startPoint y: 316, endPoint x: 490, endPoint y: 315, distance: 160.0
click at [489, 315] on p "Let’s start from the beginning when we have an APK file for deeper analysis. An…" at bounding box center [613, 307] width 658 height 99
click at [490, 315] on p "Let’s start from the beginning when we have an APK file for deeper analysis. An…" at bounding box center [613, 307] width 658 height 99
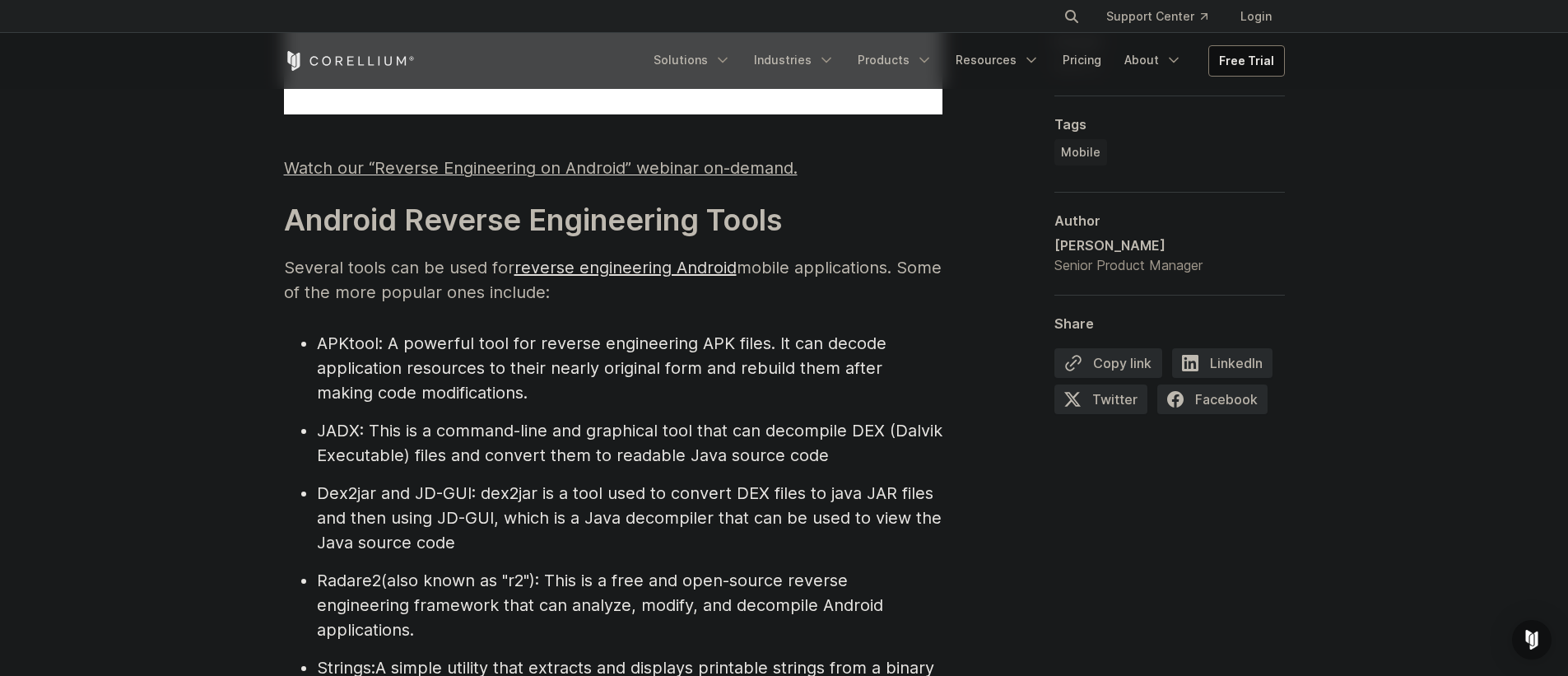
scroll to position [1661, 0]
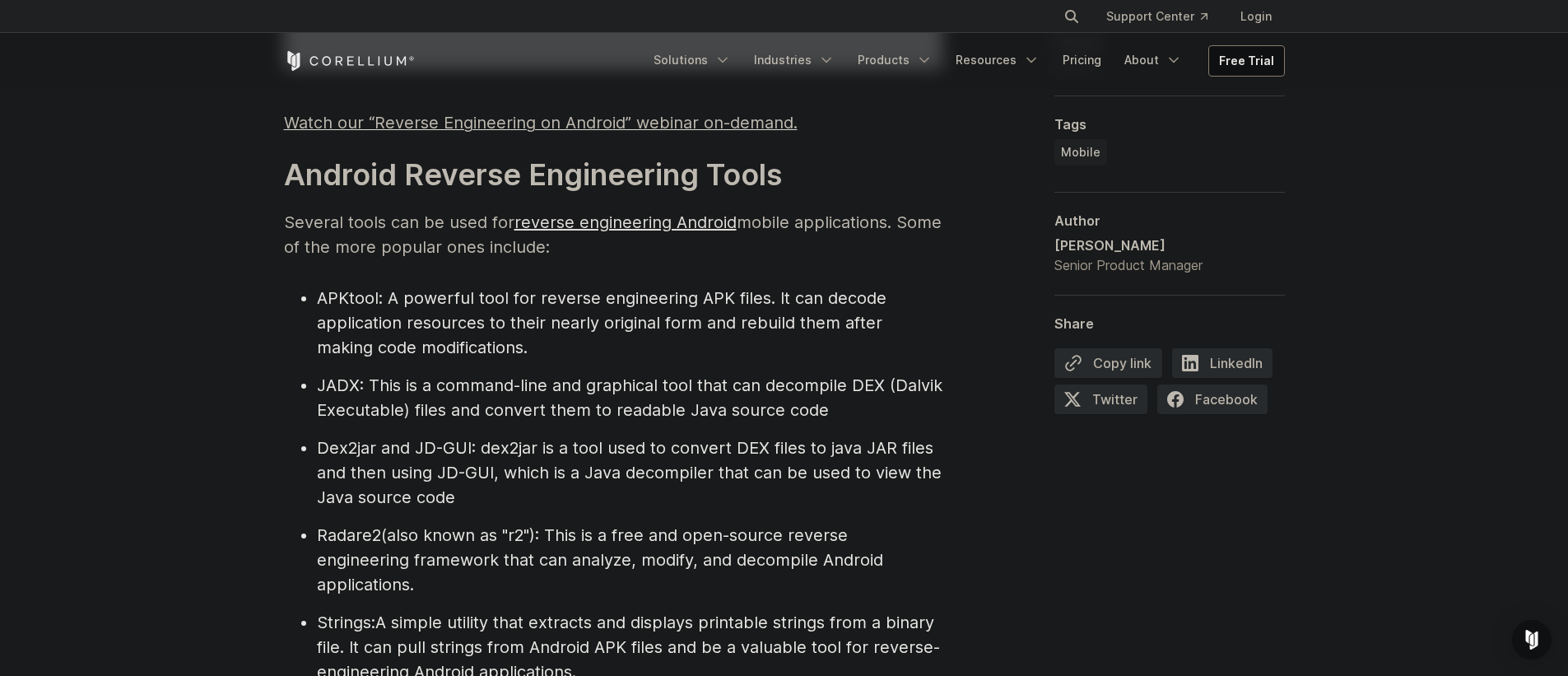
click at [521, 295] on span ": A powerful tool for reverse engineering APK files. It can decode application …" at bounding box center [601, 323] width 570 height 69
drag, startPoint x: 521, startPoint y: 295, endPoint x: 725, endPoint y: 299, distance: 204.0
click at [725, 299] on span ": A powerful tool for reverse engineering APK files. It can decode application …" at bounding box center [601, 323] width 570 height 69
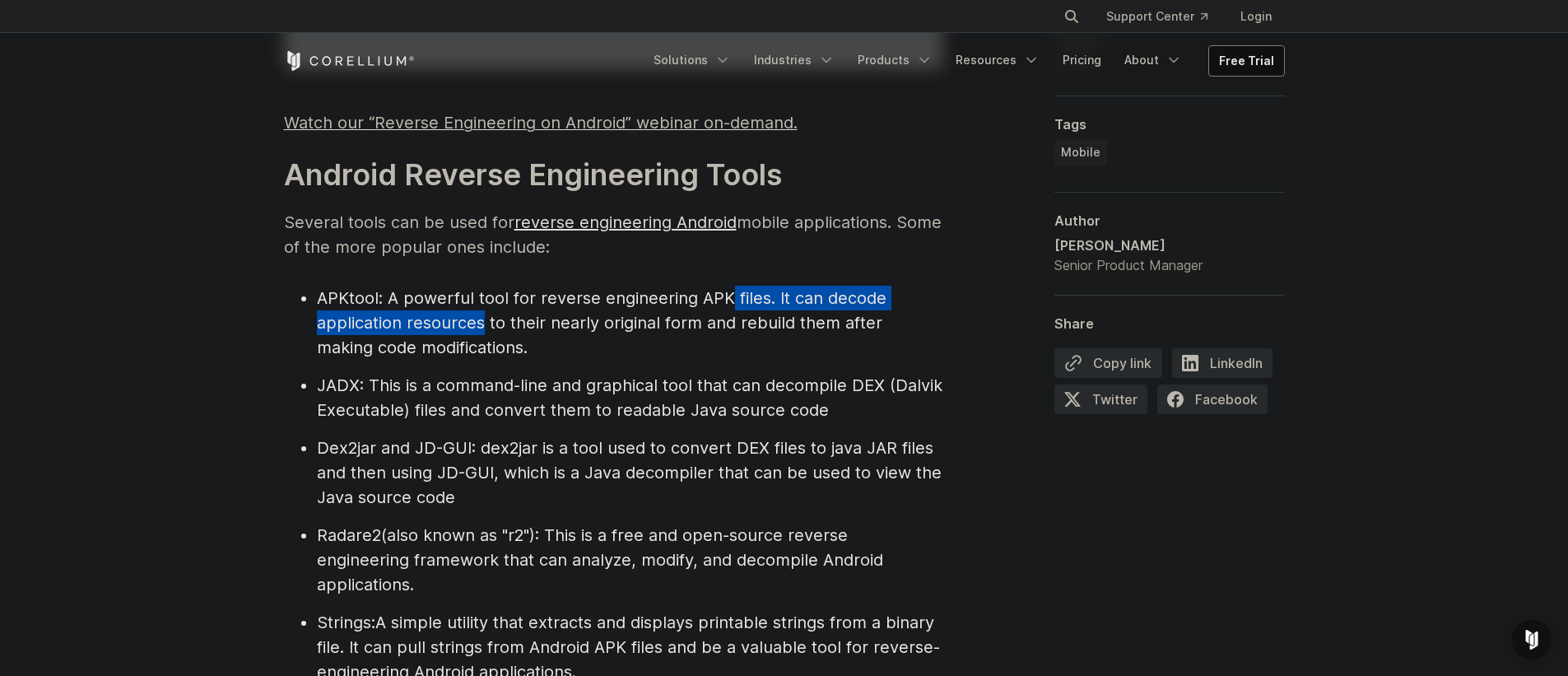
drag, startPoint x: 725, startPoint y: 299, endPoint x: 458, endPoint y: 314, distance: 267.4
click at [458, 314] on span ": A powerful tool for reverse engineering APK files. It can decode application …" at bounding box center [601, 323] width 570 height 69
click at [456, 314] on span ": A powerful tool for reverse engineering APK files. It can decode application …" at bounding box center [601, 323] width 570 height 69
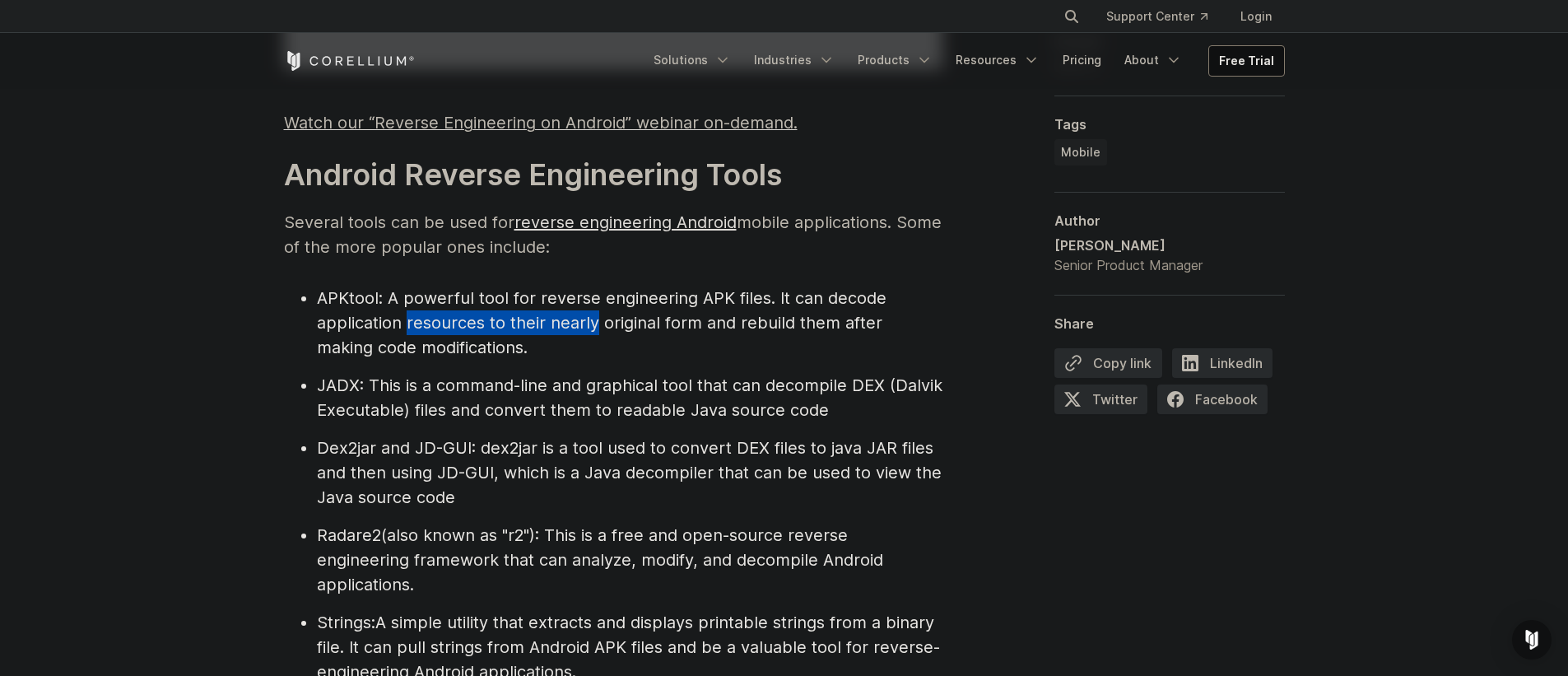
drag, startPoint x: 456, startPoint y: 314, endPoint x: 614, endPoint y: 331, distance: 158.9
click at [608, 332] on span ": A powerful tool for reverse engineering APK files. It can decode application …" at bounding box center [601, 323] width 570 height 69
click at [615, 331] on span ": A powerful tool for reverse engineering APK files. It can decode application …" at bounding box center [601, 323] width 570 height 69
drag, startPoint x: 615, startPoint y: 331, endPoint x: 570, endPoint y: 330, distance: 45.0
click at [570, 330] on span ": A powerful tool for reverse engineering APK files. It can decode application …" at bounding box center [601, 323] width 570 height 69
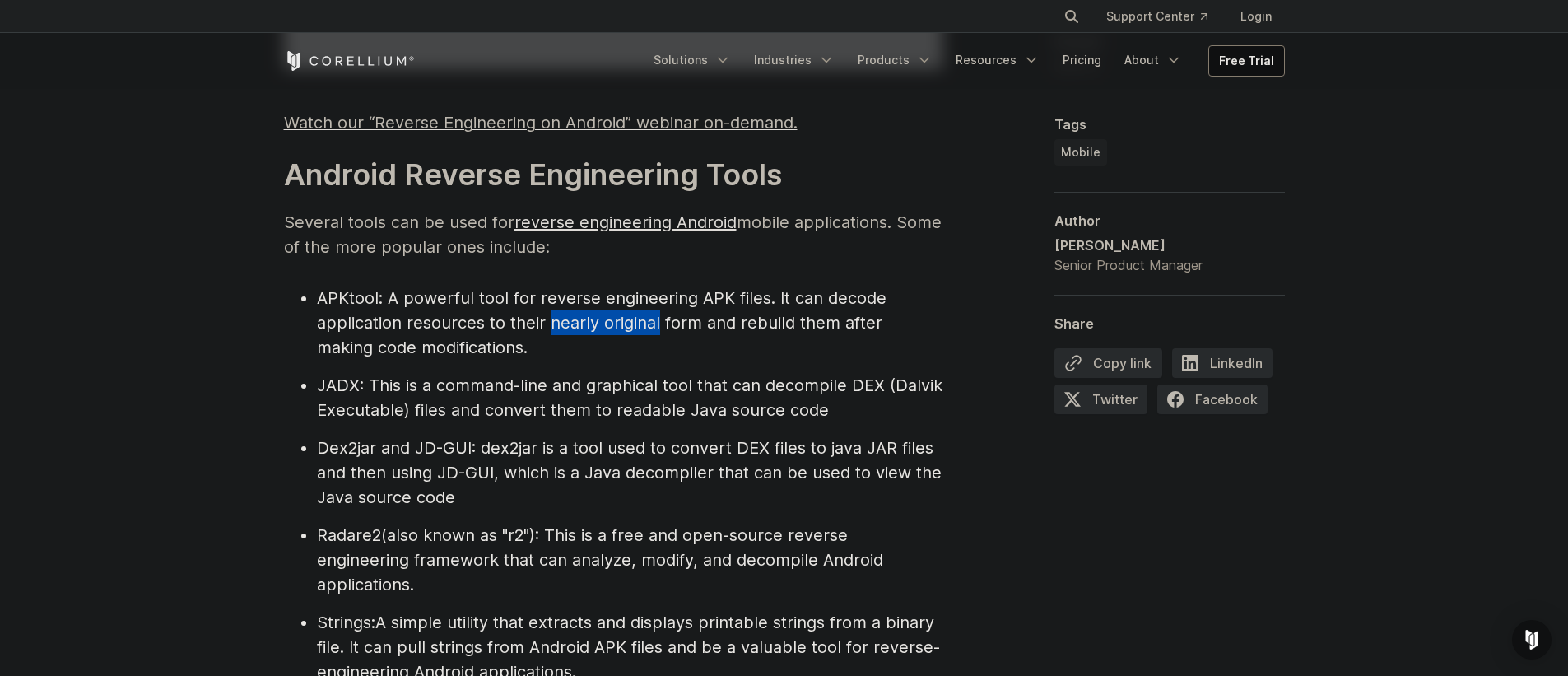
click at [569, 330] on span ": A powerful tool for reverse engineering APK files. It can decode application …" at bounding box center [601, 323] width 570 height 69
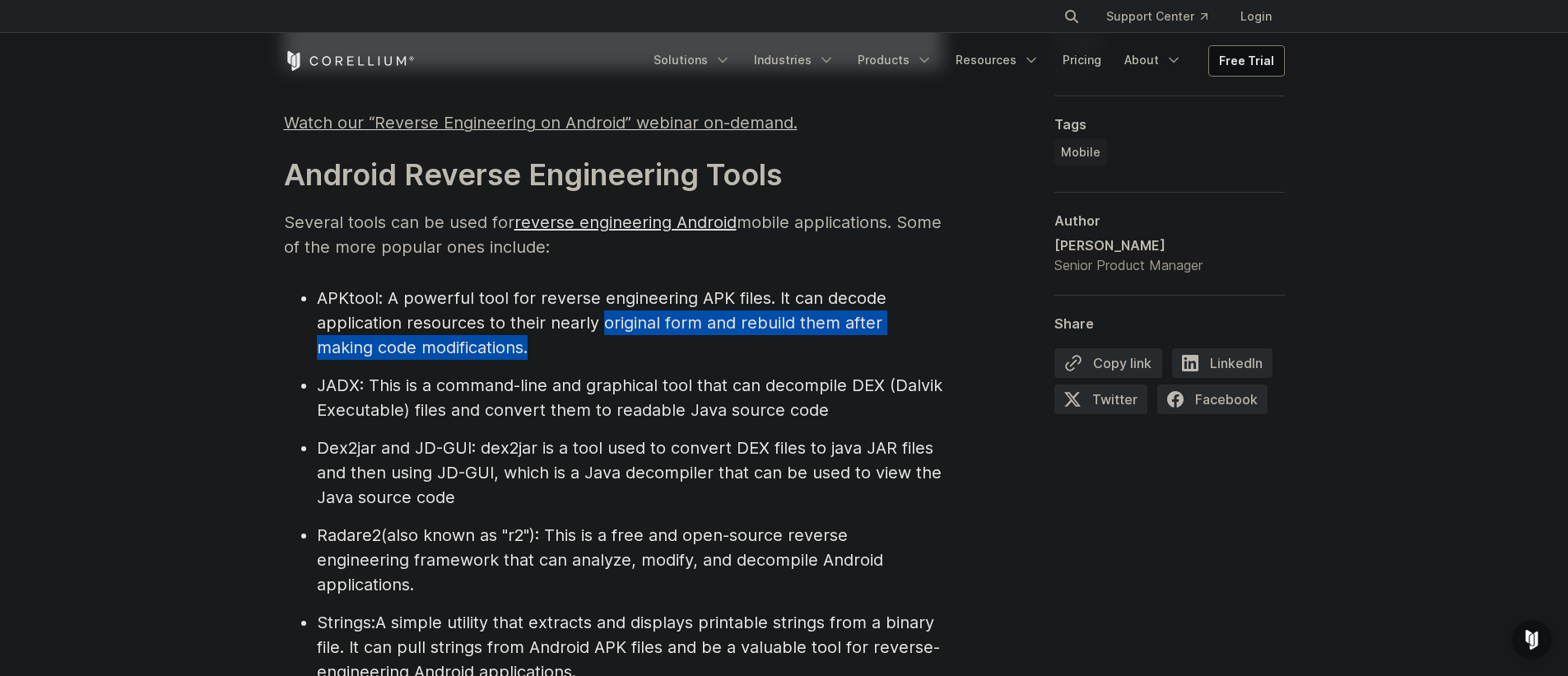
drag, startPoint x: 569, startPoint y: 330, endPoint x: 832, endPoint y: 336, distance: 263.1
click at [829, 336] on li "APKtool : A powerful tool for reverse engineering APK files. It can decode appl…" at bounding box center [629, 323] width 626 height 74
click at [835, 334] on li "APKtool : A powerful tool for reverse engineering APK files. It can decode appl…" at bounding box center [629, 323] width 626 height 74
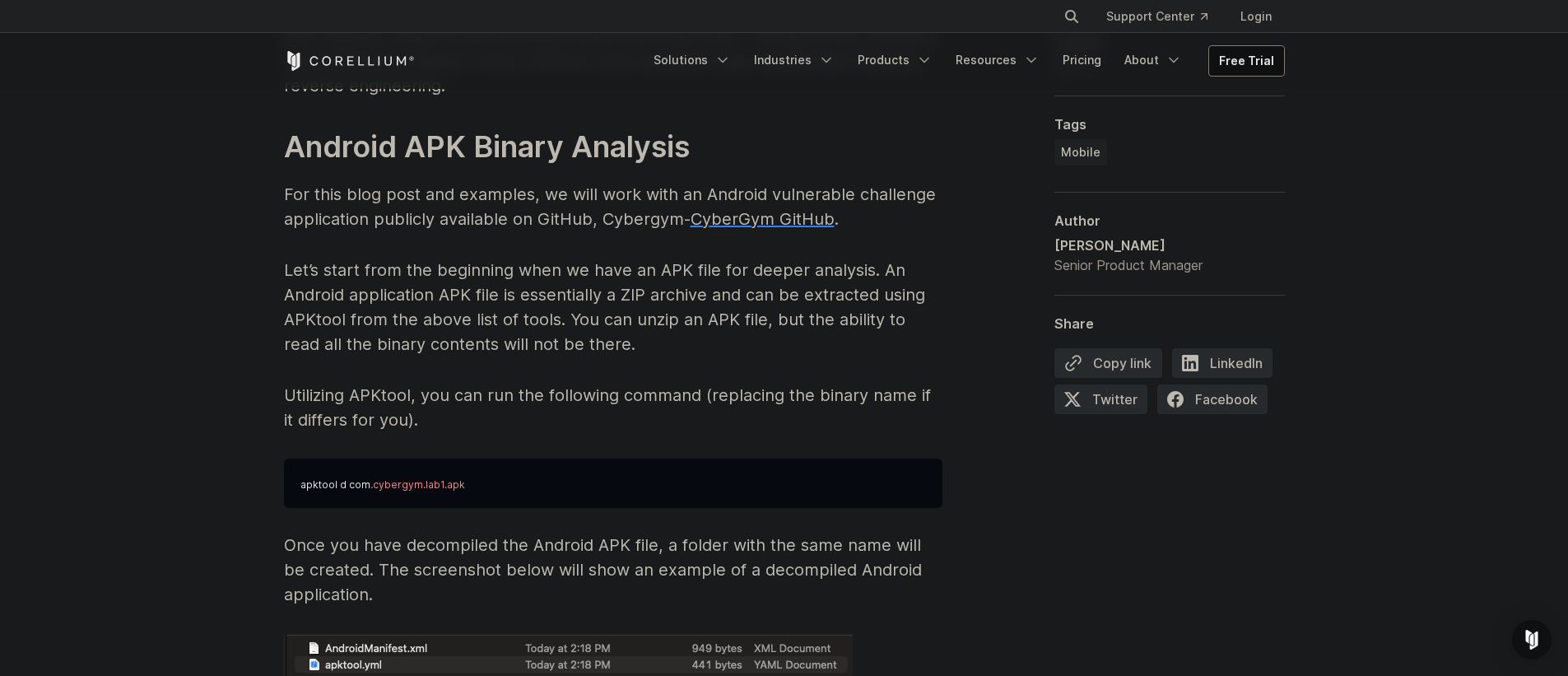
scroll to position [2609, 0]
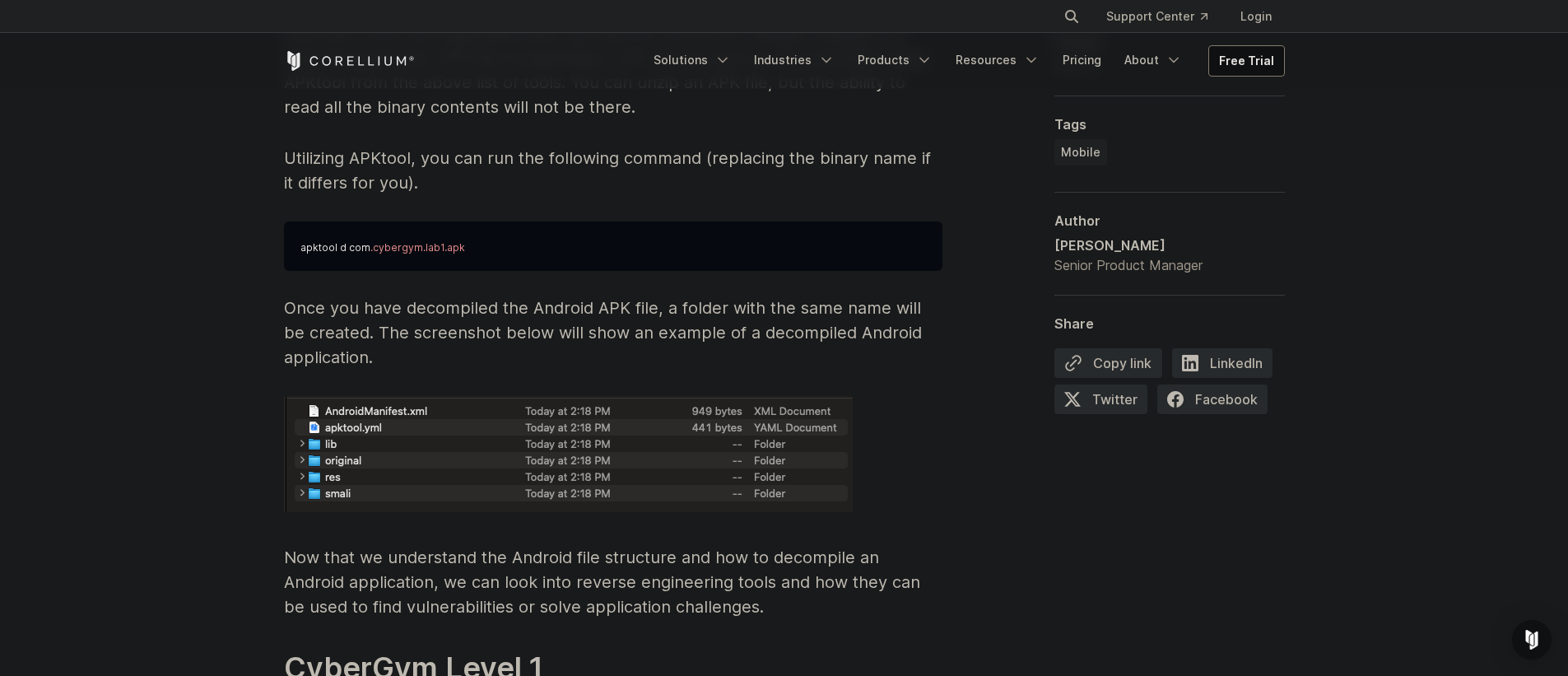
click at [615, 250] on pre "apktool d com .cybergym.lab1.apk" at bounding box center [613, 246] width 658 height 49
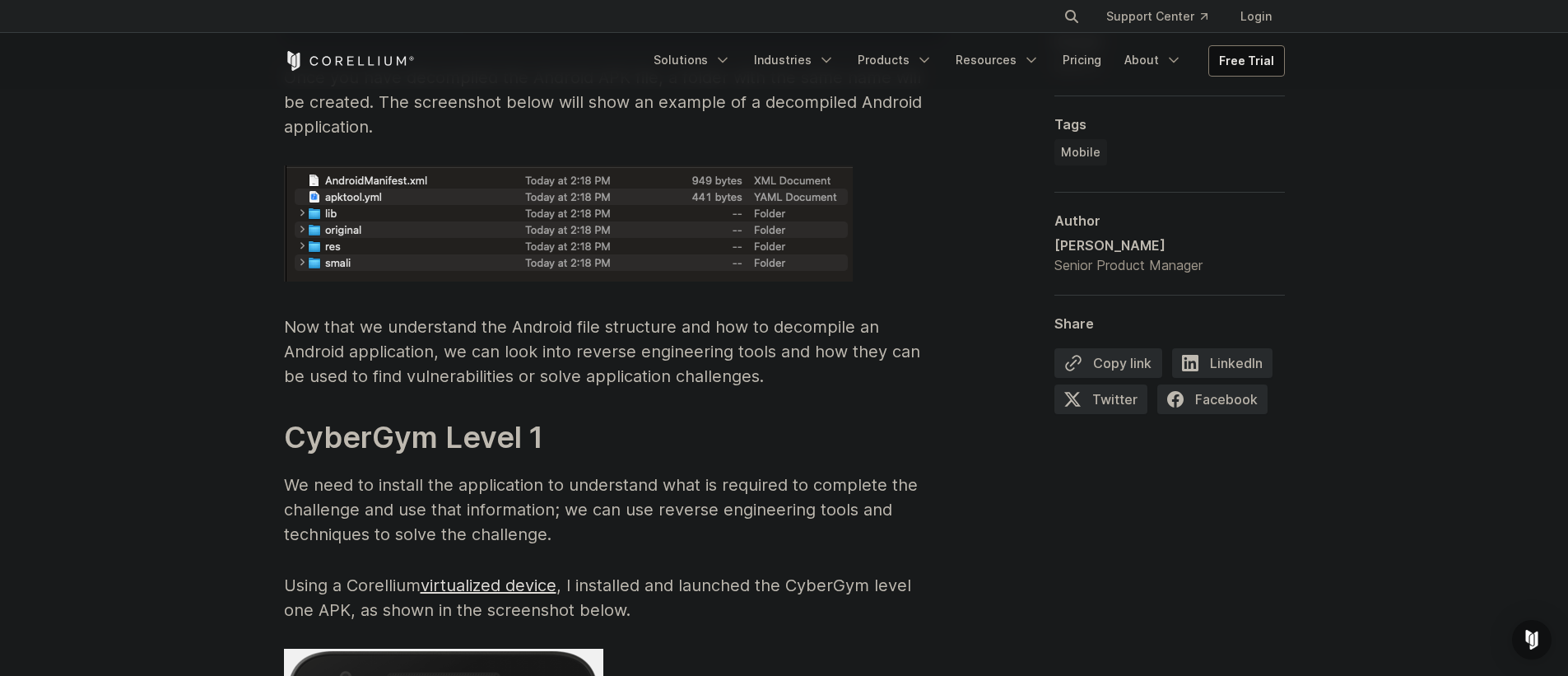
scroll to position [2846, 0]
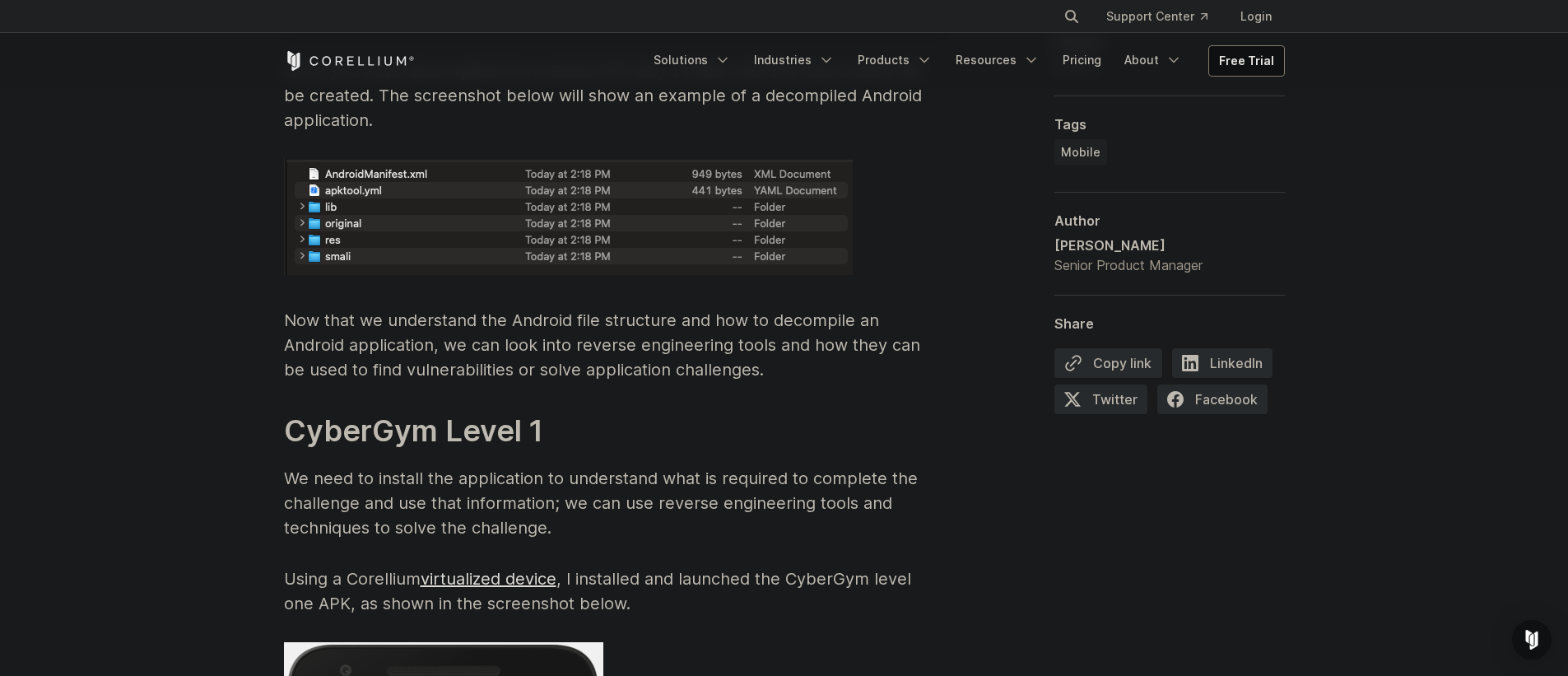
click at [609, 326] on p "Now that we understand the Android file structure and how to decompile an Andro…" at bounding box center [613, 345] width 658 height 74
drag, startPoint x: 609, startPoint y: 326, endPoint x: 547, endPoint y: 321, distance: 62.2
click at [550, 321] on p "Now that we understand the Android file structure and how to decompile an Andro…" at bounding box center [613, 345] width 658 height 74
click at [547, 320] on p "Now that we understand the Android file structure and how to decompile an Andro…" at bounding box center [613, 345] width 658 height 74
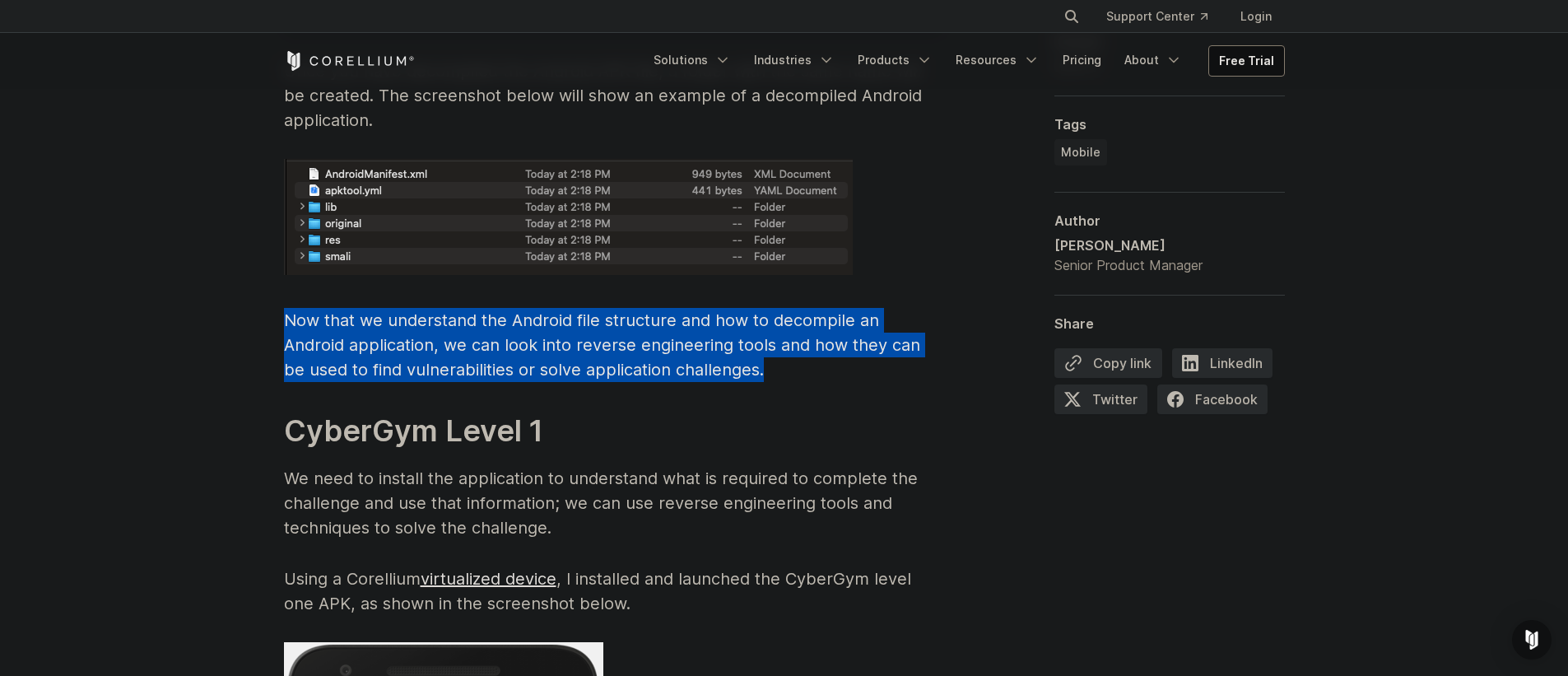
click at [547, 320] on p "Now that we understand the Android file structure and how to decompile an Andro…" at bounding box center [613, 345] width 658 height 74
click at [526, 325] on p "Now that we understand the Android file structure and how to decompile an Andro…" at bounding box center [613, 345] width 658 height 74
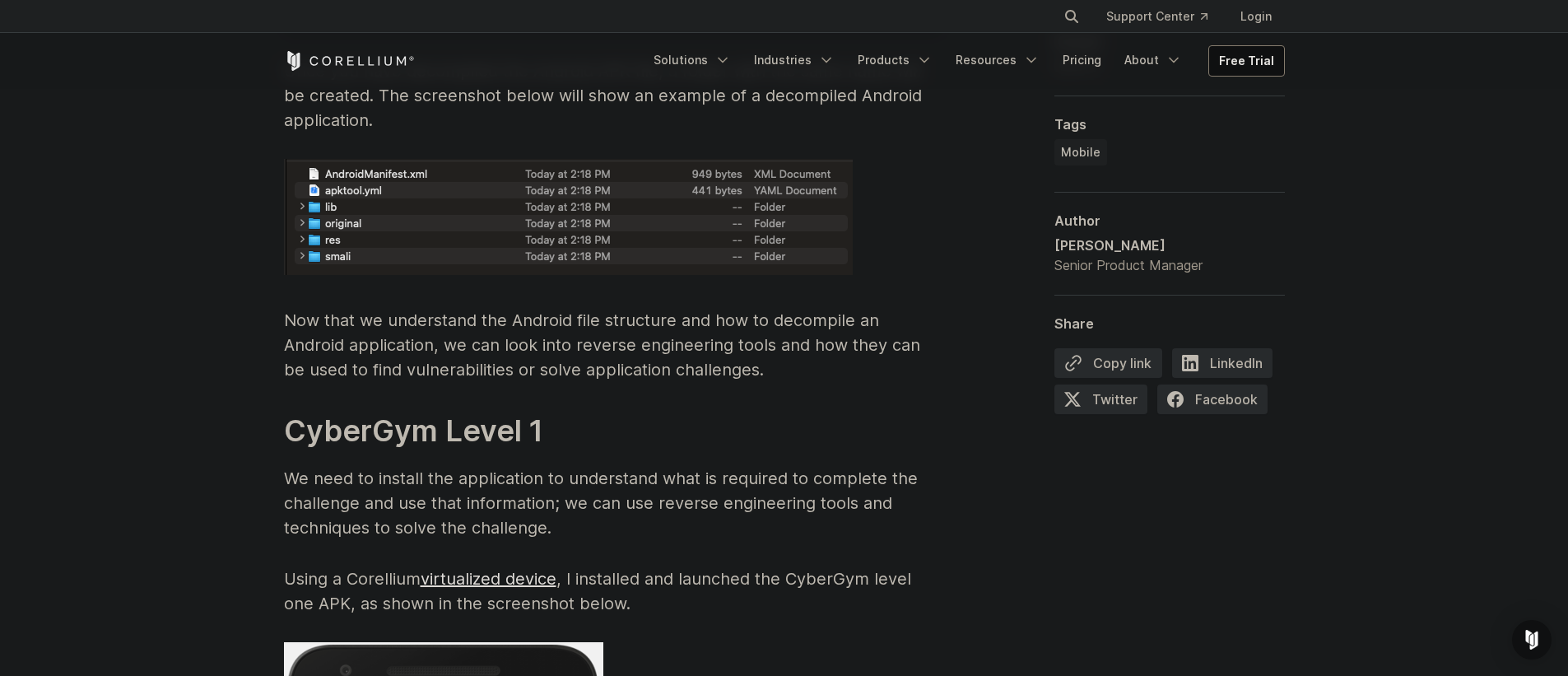
click at [396, 349] on p "Now that we understand the Android file structure and how to decompile an Andro…" at bounding box center [613, 345] width 658 height 74
drag, startPoint x: 396, startPoint y: 349, endPoint x: 455, endPoint y: 344, distance: 59.2
click at [455, 344] on p "Now that we understand the Android file structure and how to decompile an Andro…" at bounding box center [613, 345] width 658 height 74
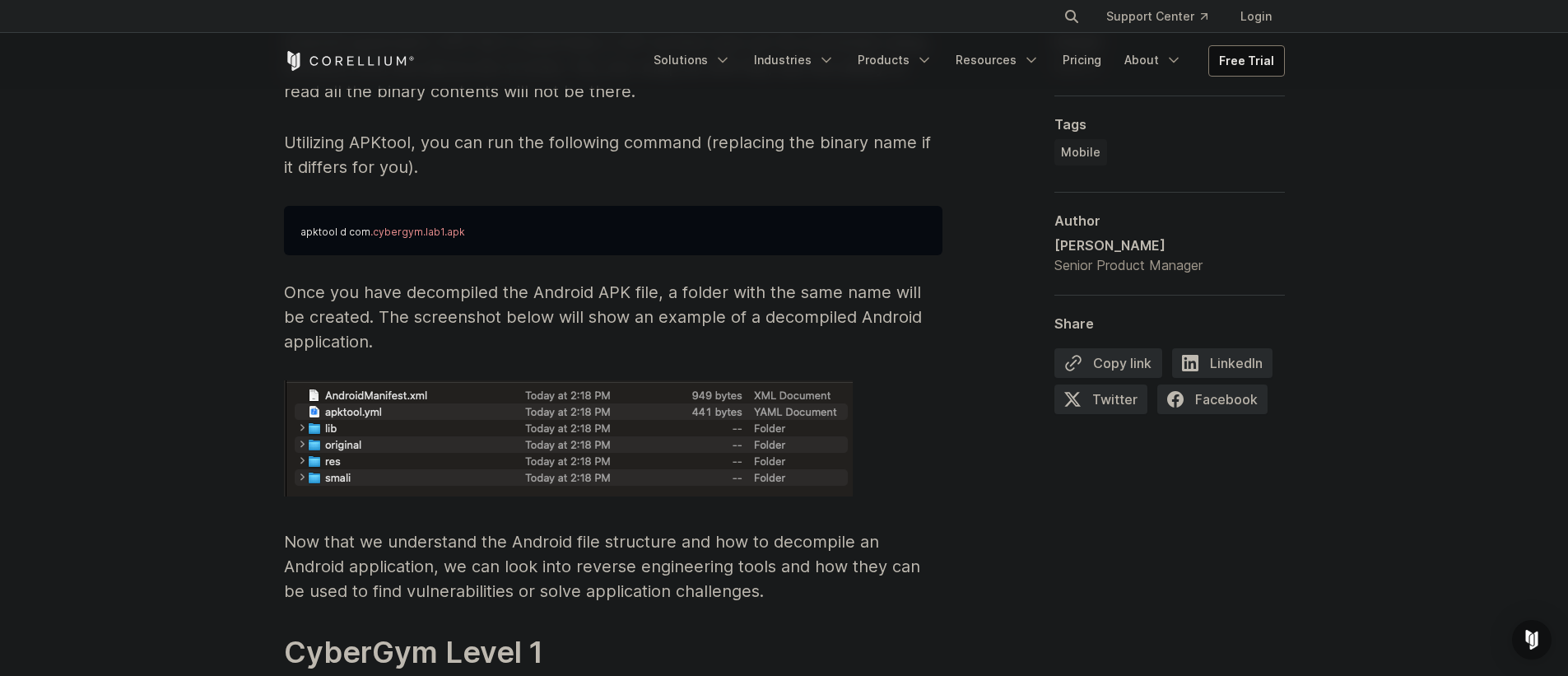
scroll to position [2609, 0]
